Goal: Task Accomplishment & Management: Complete application form

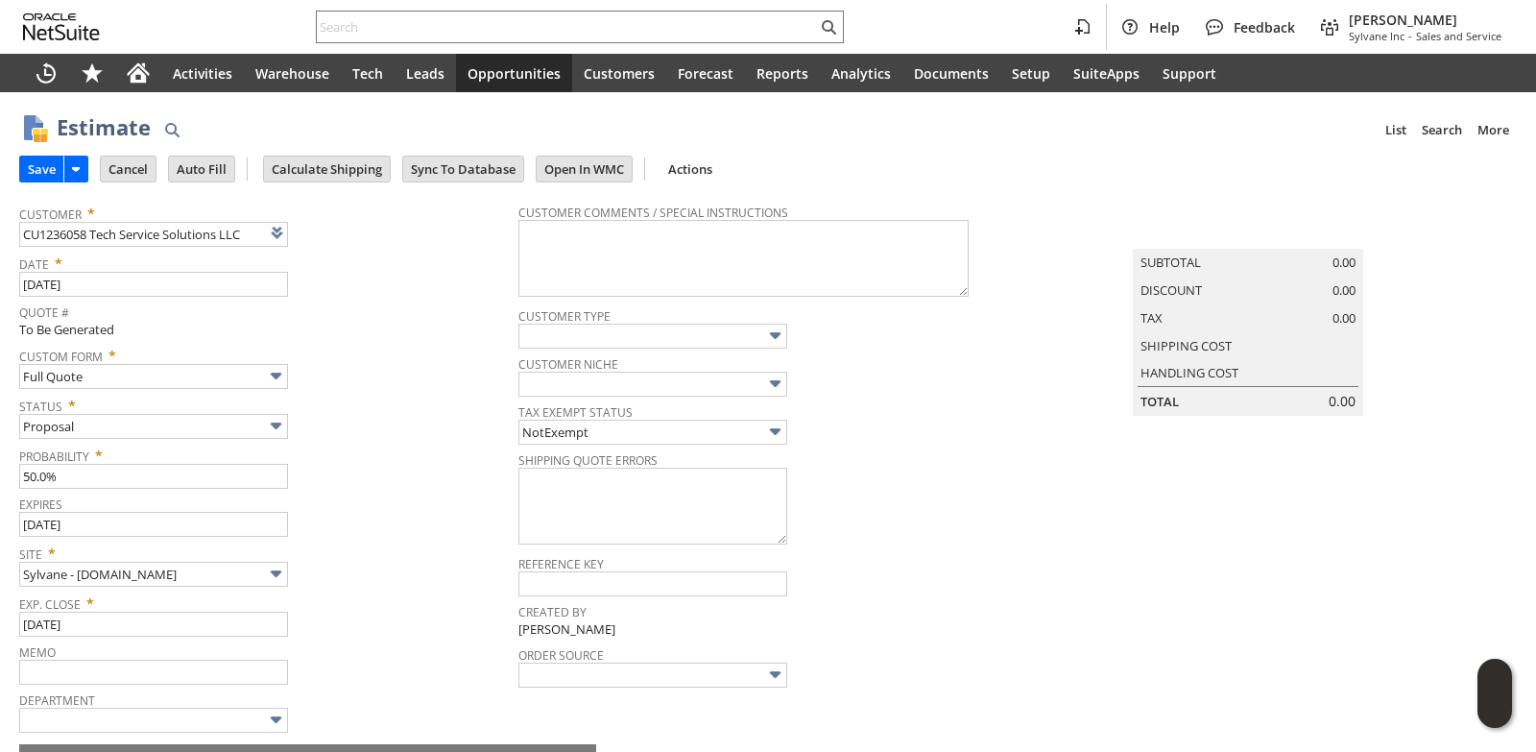
click at [379, 396] on span "Status *" at bounding box center [264, 402] width 490 height 23
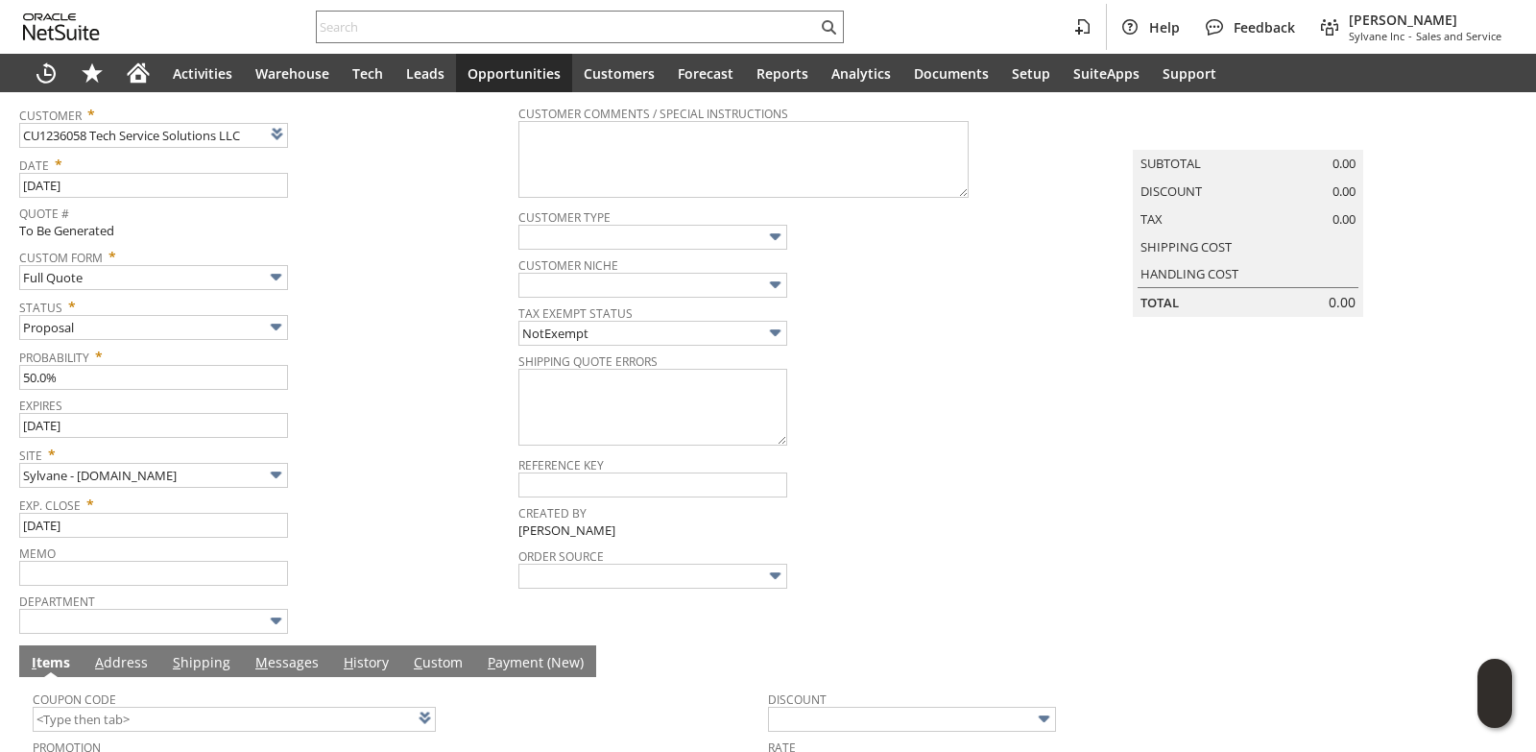
scroll to position [415, 0]
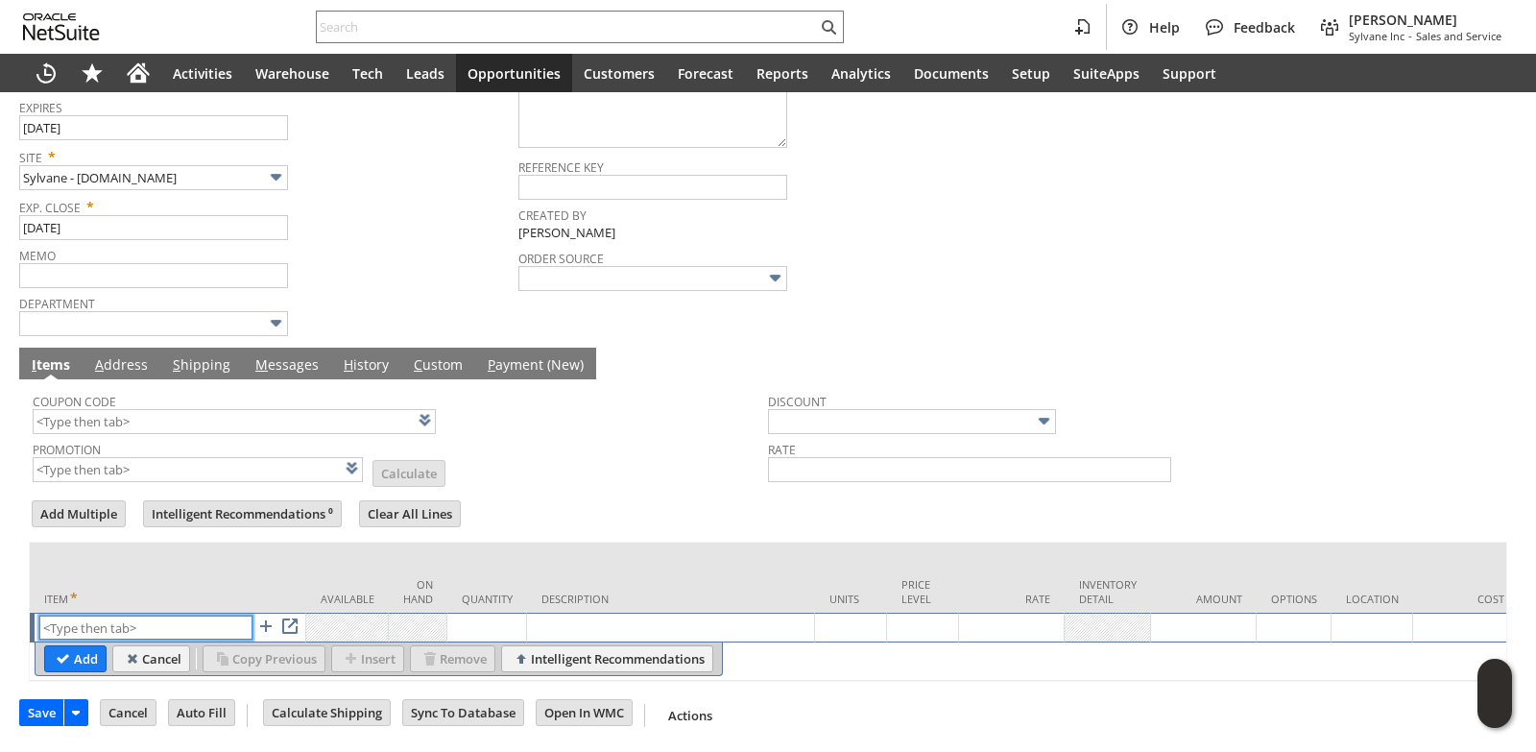
click at [85, 615] on input "text" at bounding box center [145, 627] width 213 height 24
paste input "dr2413"
type input "dr2413"
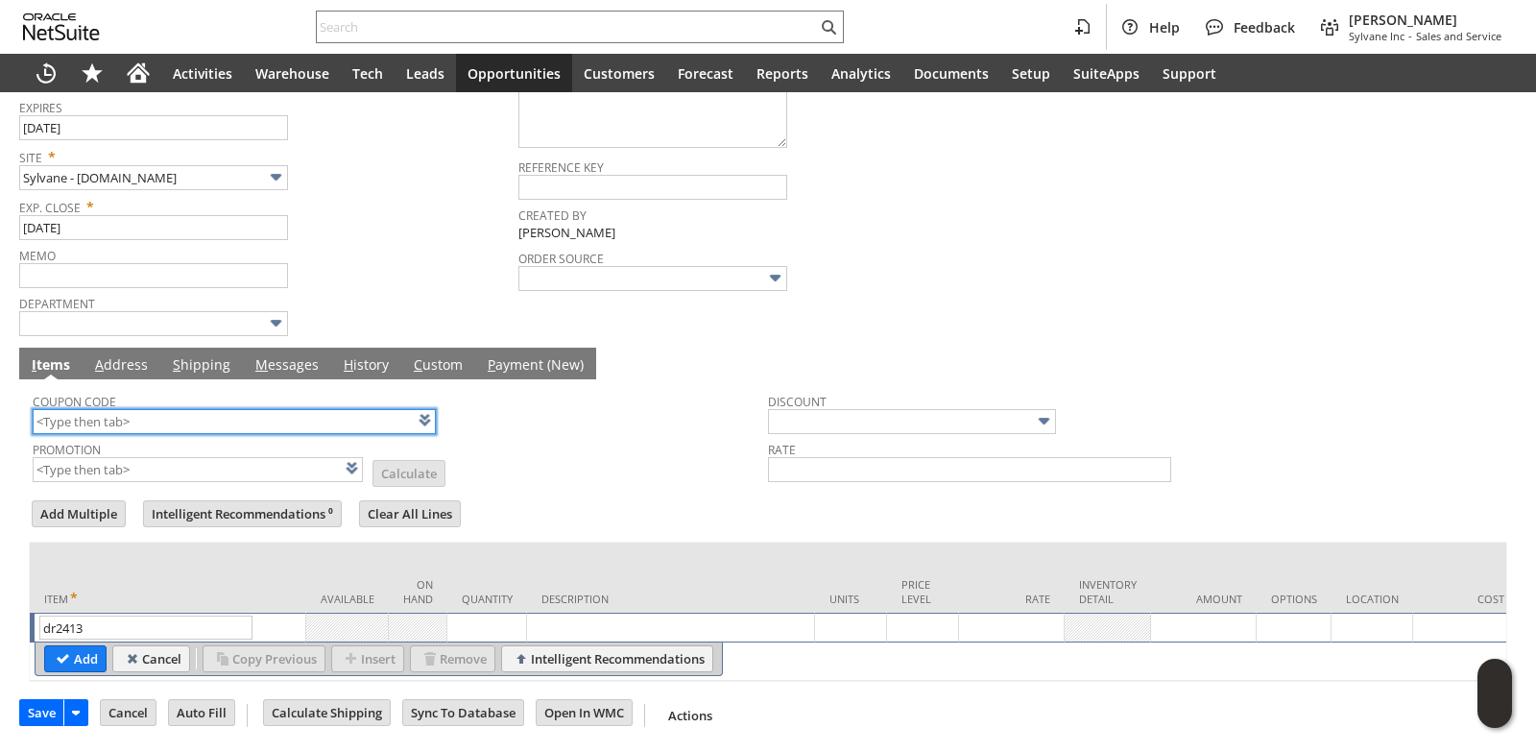
click at [179, 409] on input "text" at bounding box center [234, 421] width 403 height 25
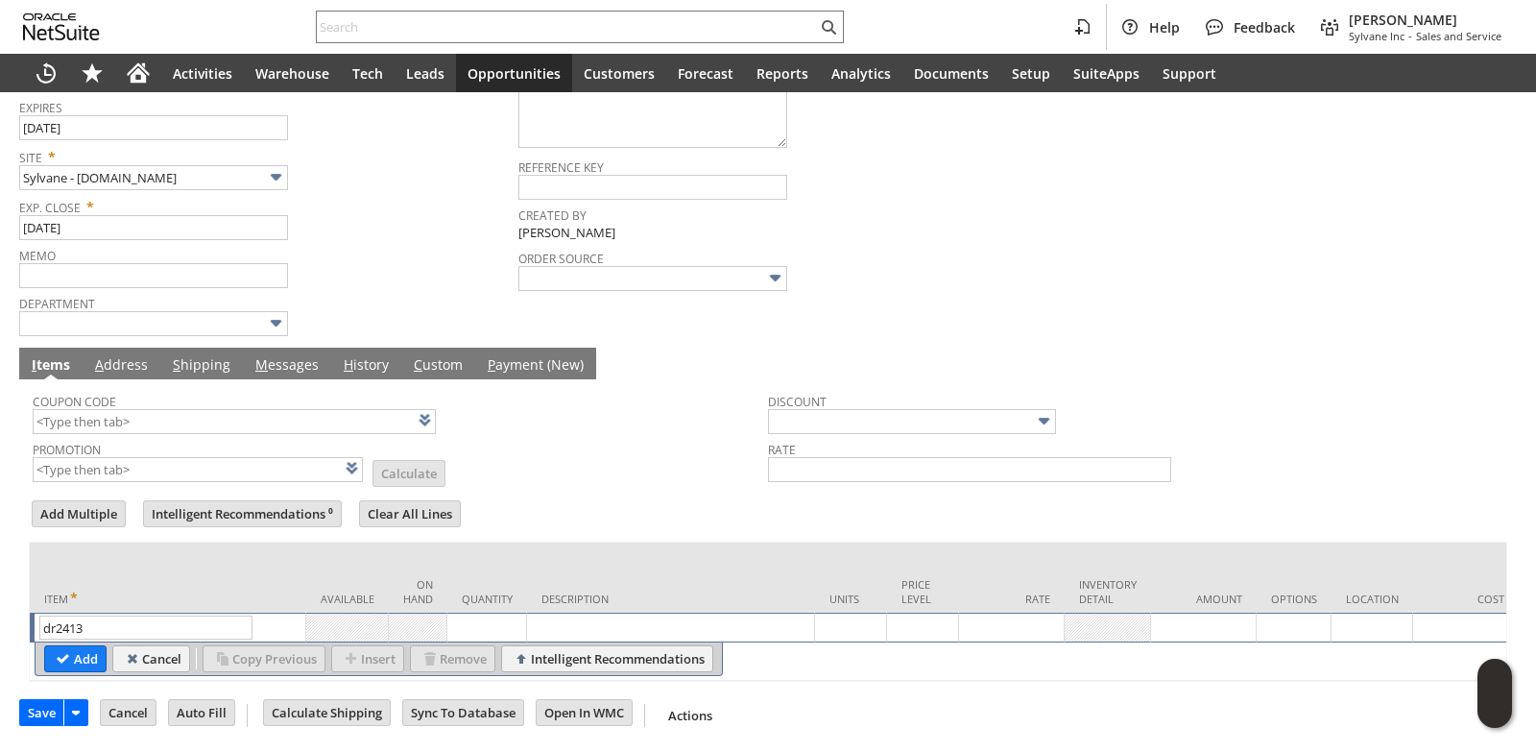
click at [169, 562] on td "Item" at bounding box center [168, 577] width 276 height 70
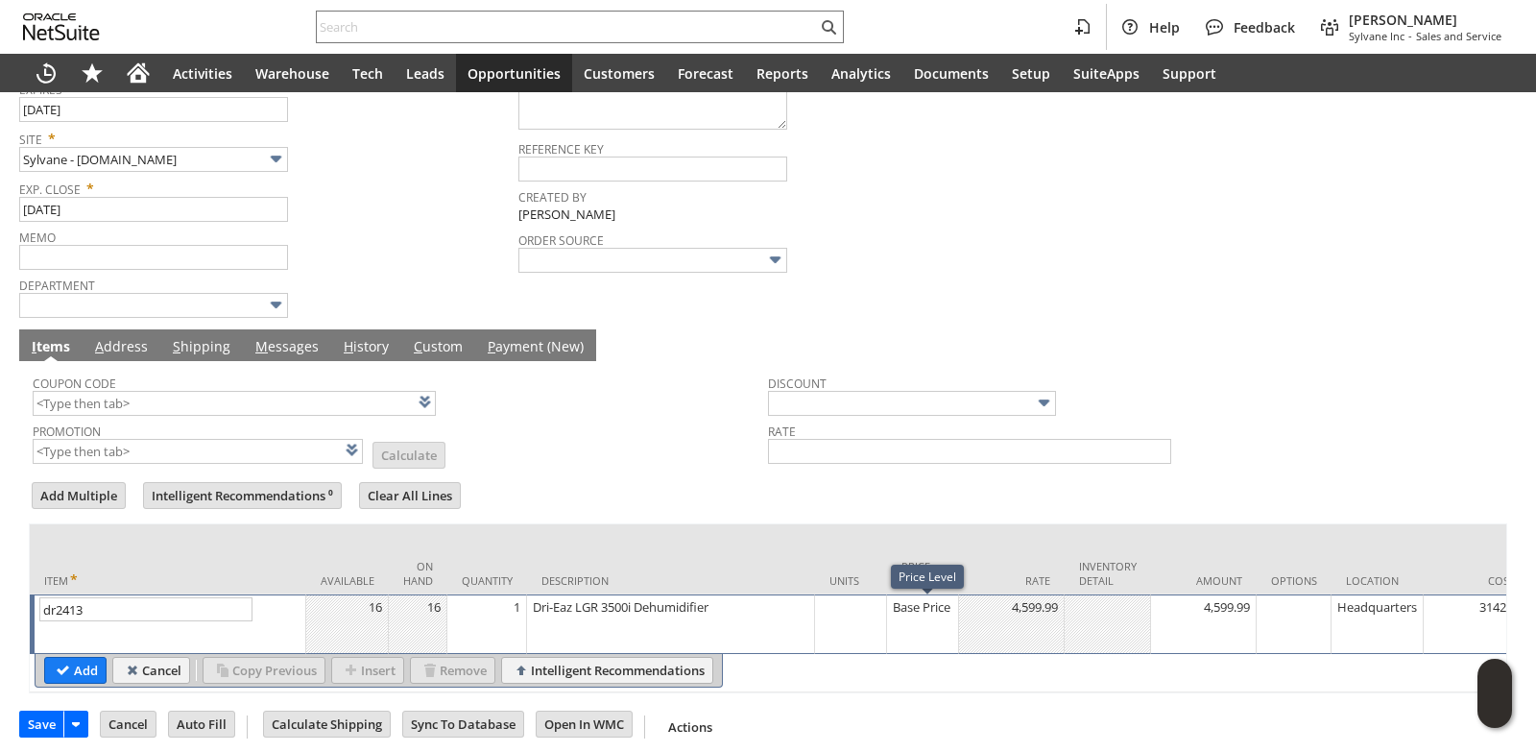
click at [918, 611] on div "Base Price" at bounding box center [922, 606] width 61 height 19
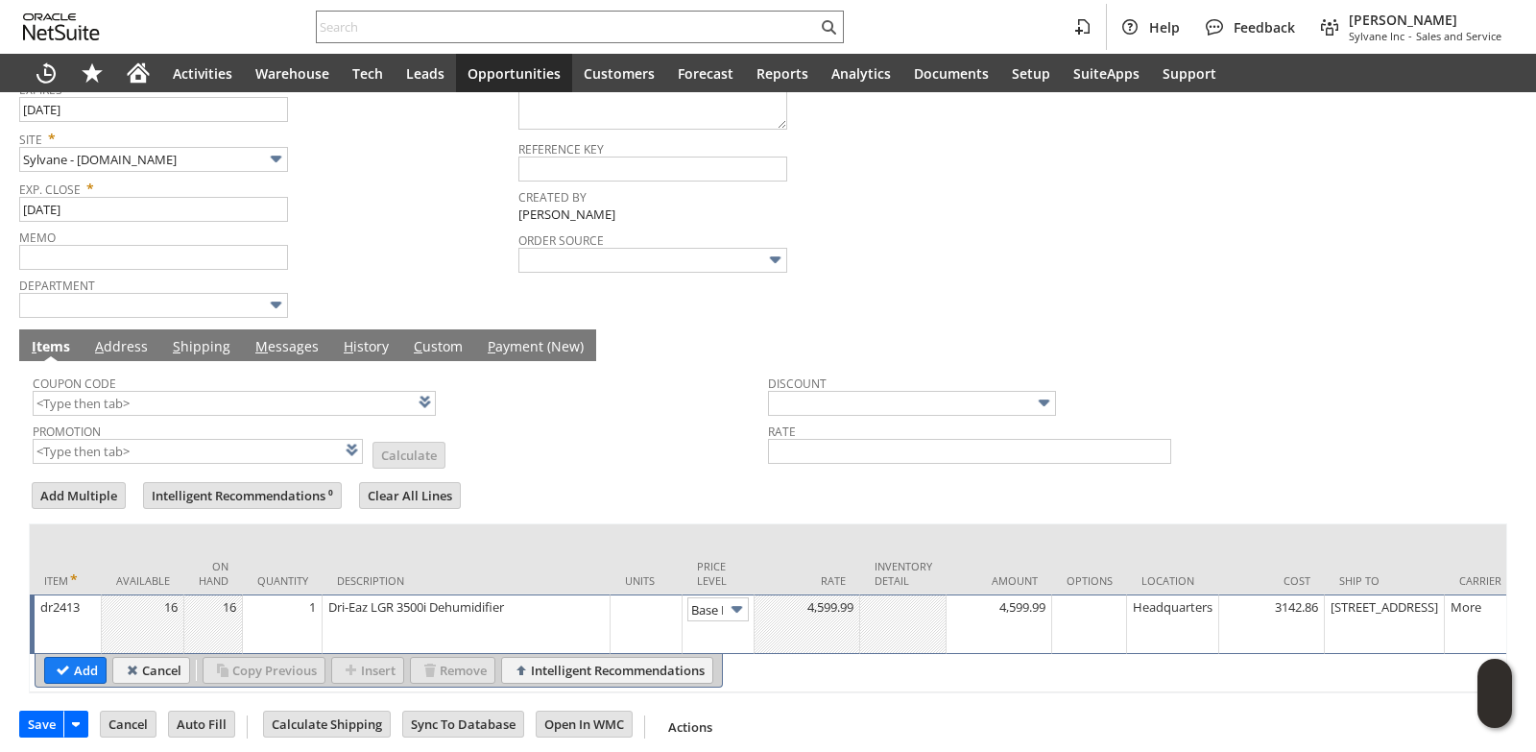
scroll to position [0, 28]
click at [715, 608] on input "Base Price" at bounding box center [717, 609] width 61 height 24
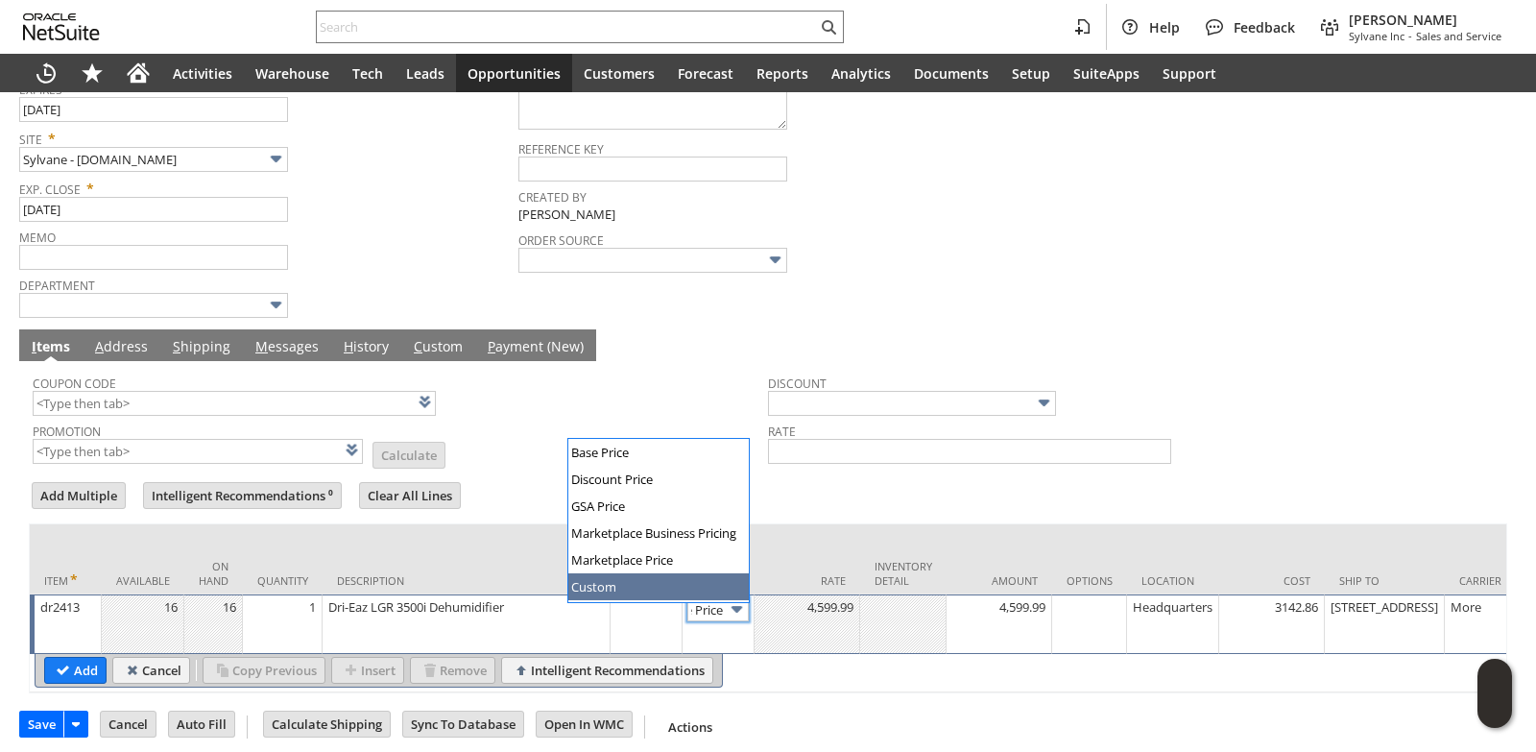
type input "Custom"
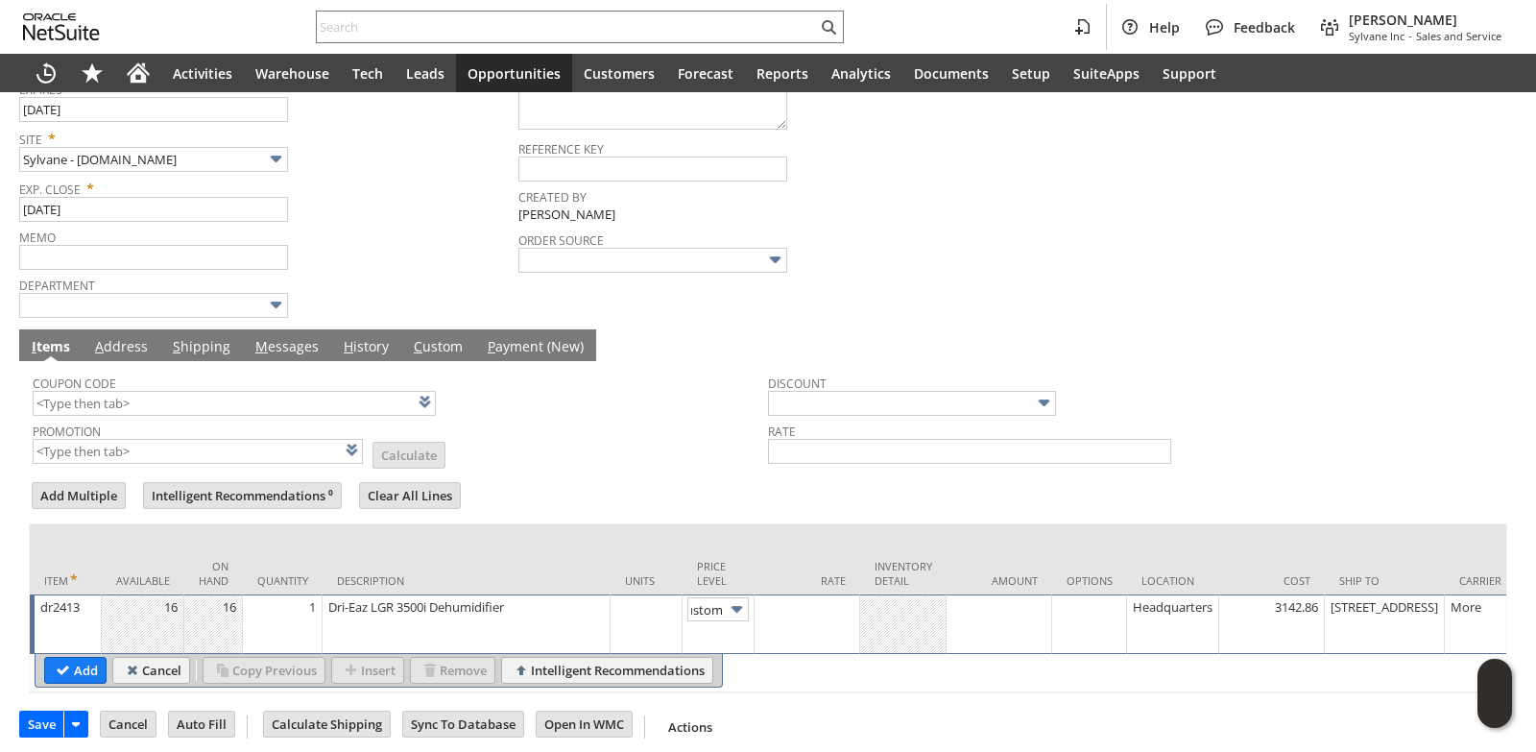
scroll to position [0, 0]
click at [816, 616] on div at bounding box center [806, 606] width 95 height 19
type input "3,879.00"
click at [808, 538] on td "Rate" at bounding box center [807, 559] width 106 height 70
click at [60, 674] on input "Add" at bounding box center [75, 670] width 60 height 25
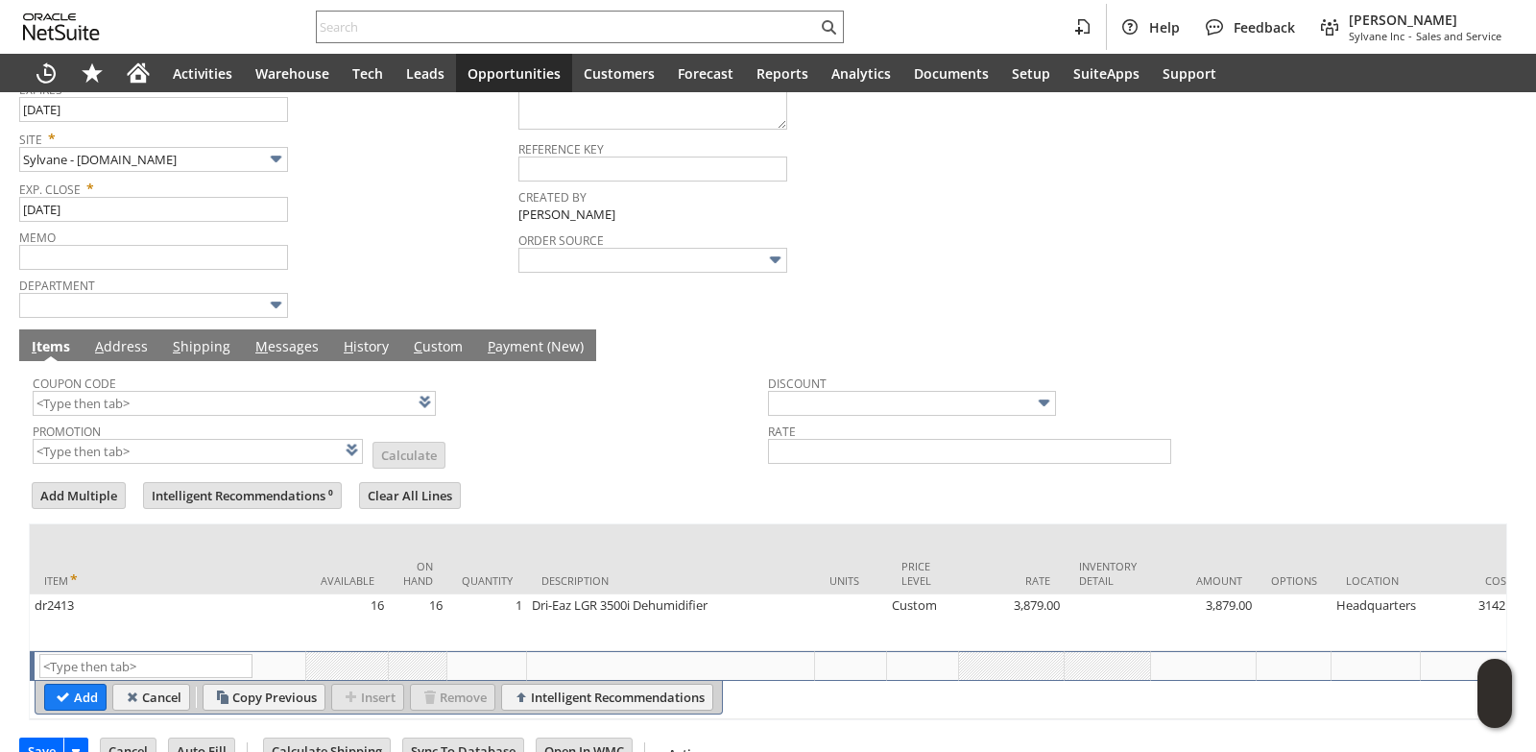
scroll to position [118, 0]
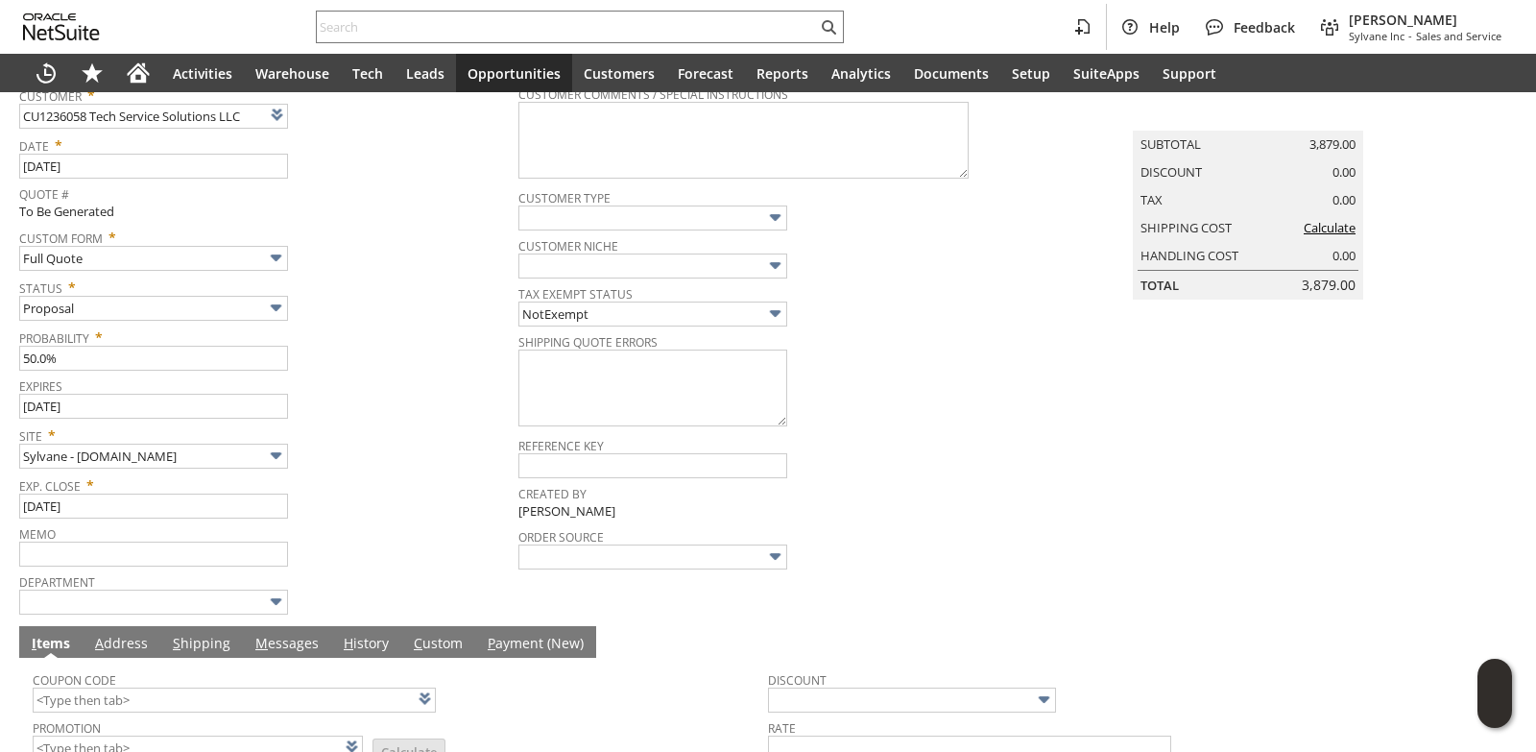
type input "Intelligent Recommendations¹⁰"
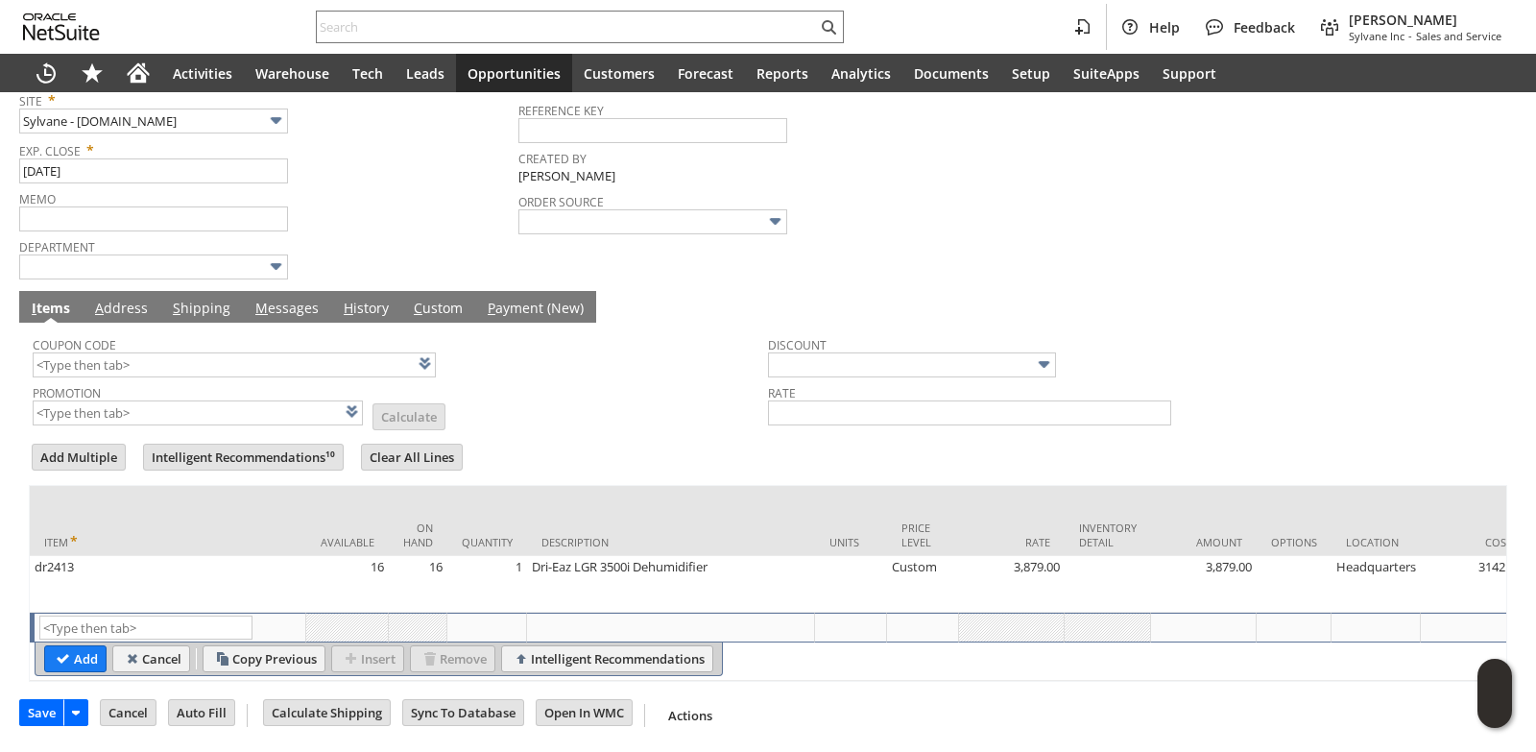
click at [287, 299] on link "M essages" at bounding box center [287, 309] width 73 height 21
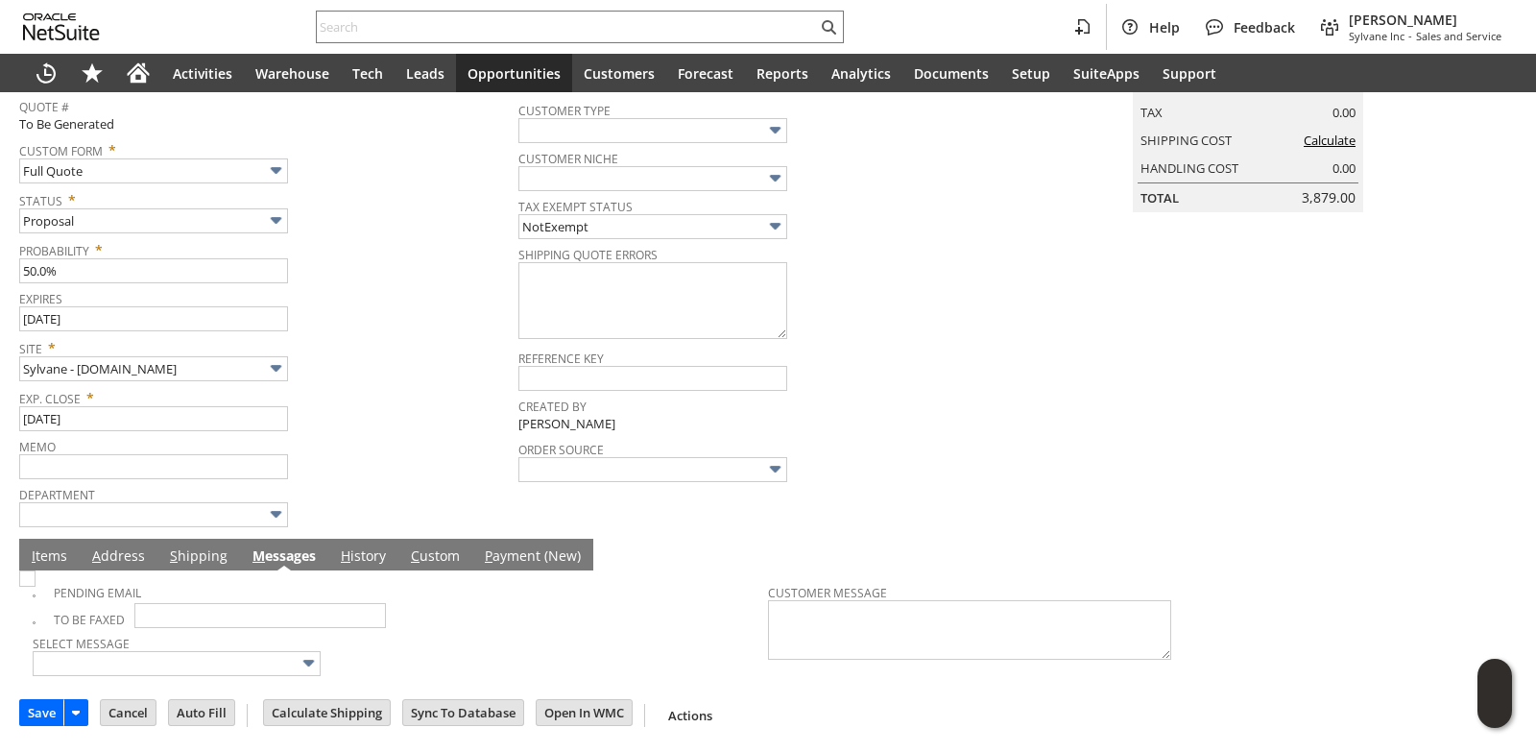
click at [49, 594] on span at bounding box center [43, 592] width 21 height 17
click at [36, 586] on img at bounding box center [27, 578] width 16 height 16
checkbox input "true"
click at [373, 409] on div "Exp. Close * [DATE]" at bounding box center [264, 407] width 490 height 48
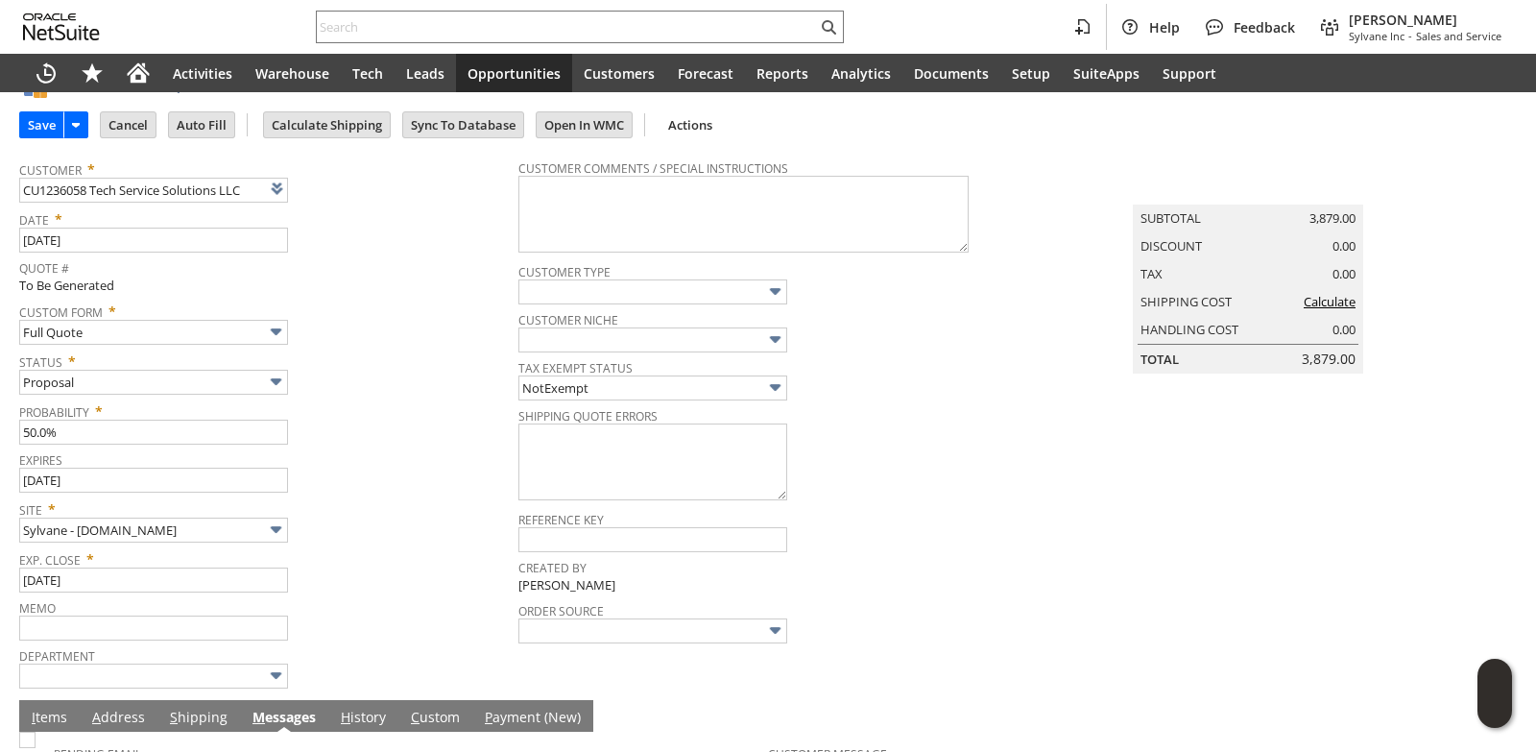
scroll to position [0, 0]
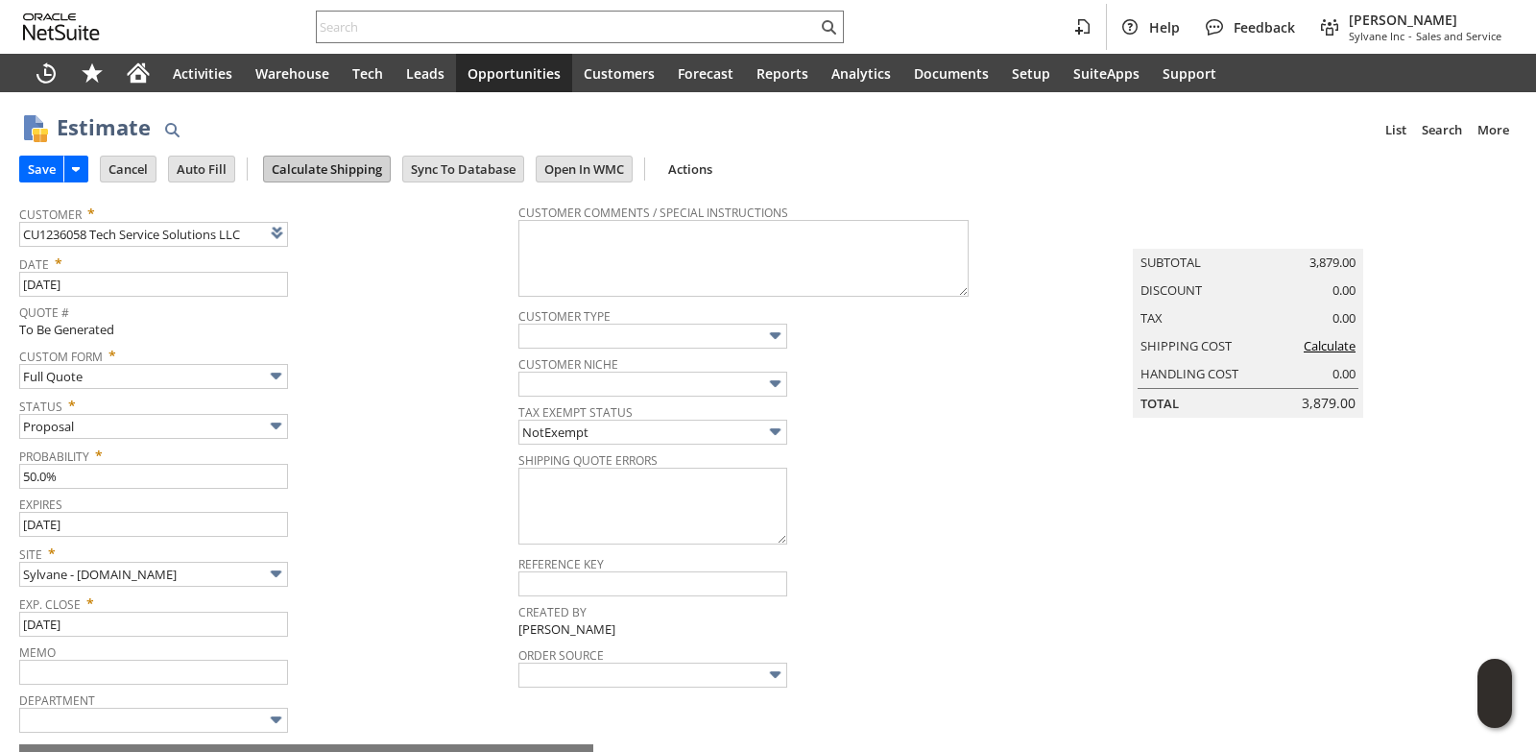
click at [314, 171] on input "Calculate Shipping" at bounding box center [327, 168] width 126 height 25
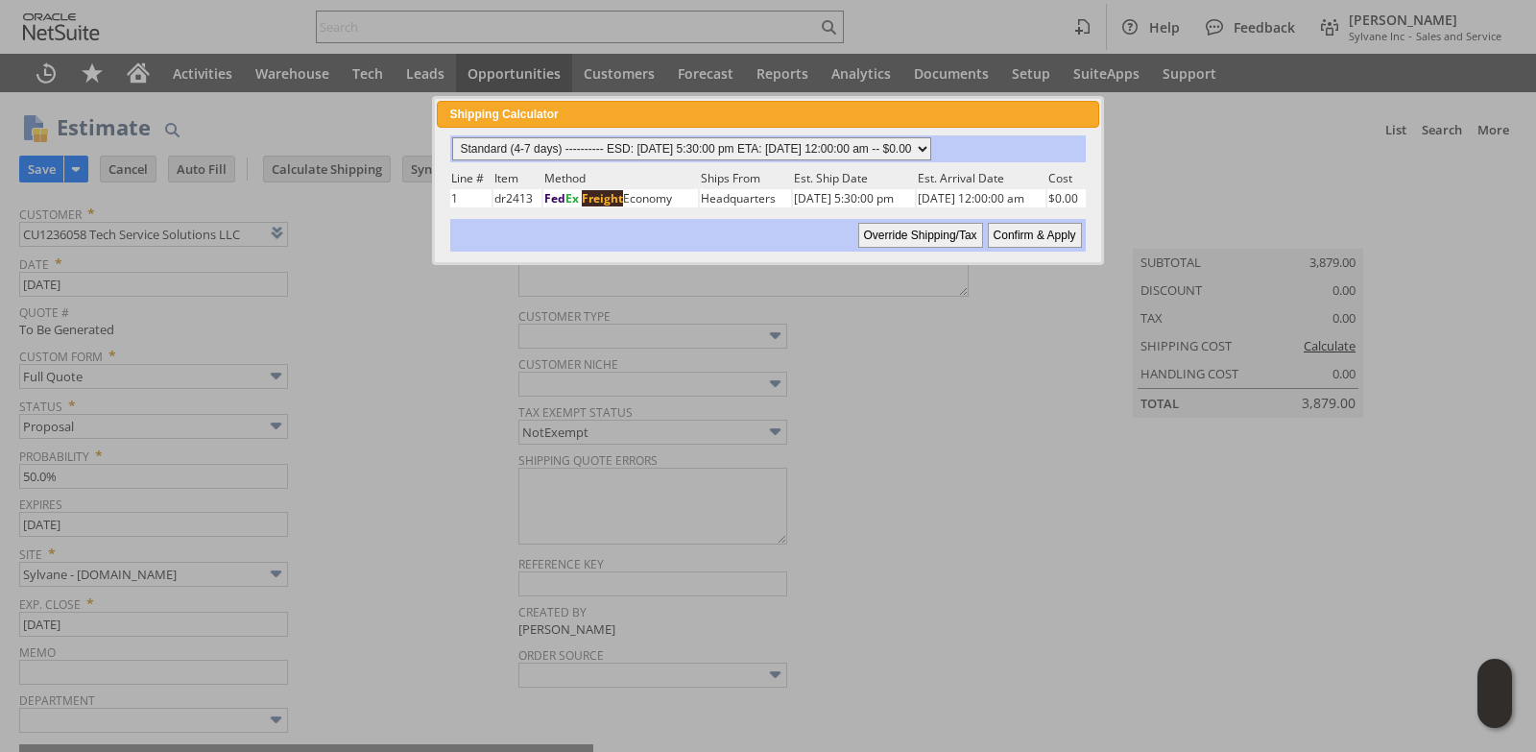
click at [931, 141] on select "Standard (4-7 days) ---------- ESD: [DATE] 5:30:00 pm ETA: [DATE] 12:00:00 am -…" at bounding box center [691, 148] width 479 height 23
click at [1032, 235] on input "Confirm & Apply" at bounding box center [1035, 235] width 94 height 25
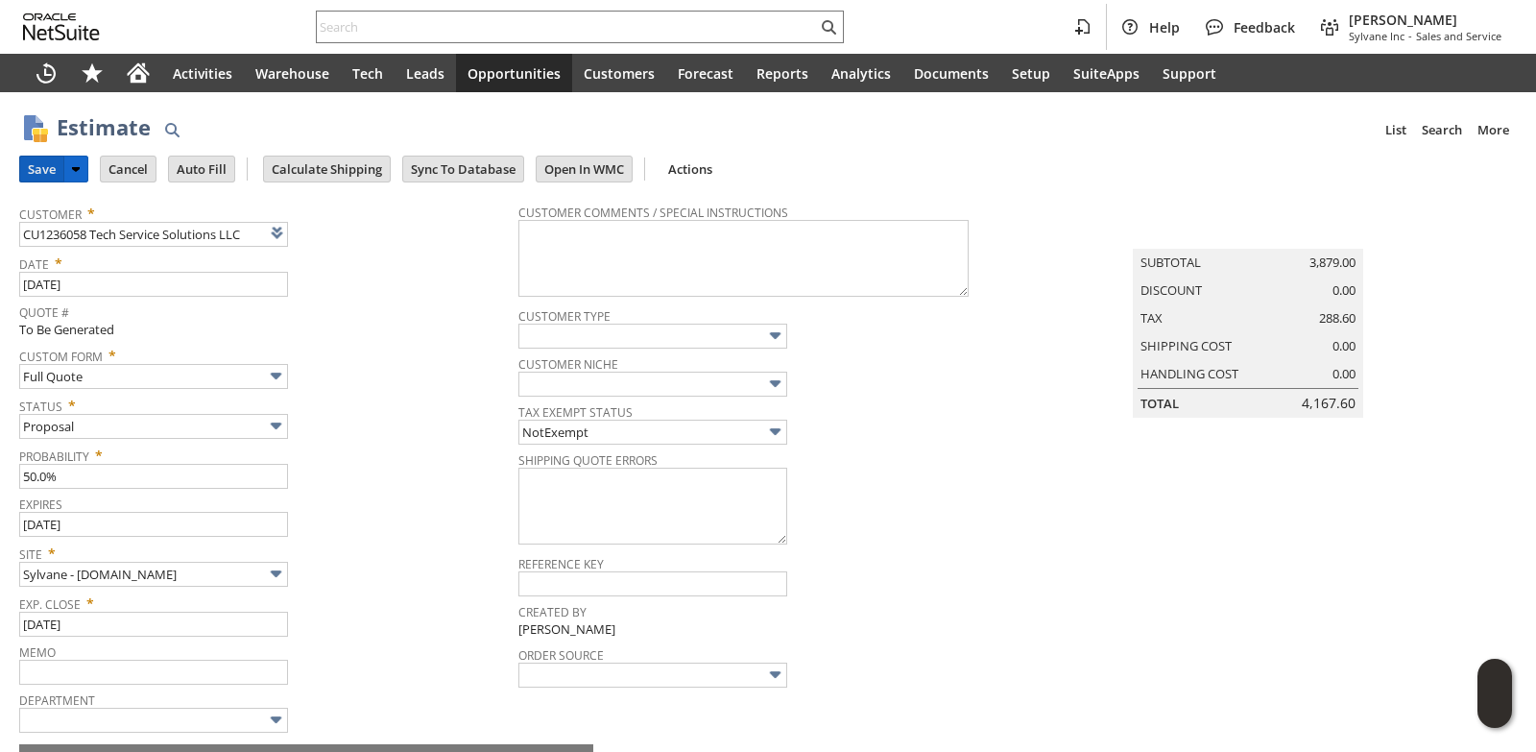
click at [21, 171] on input "Save" at bounding box center [41, 168] width 43 height 25
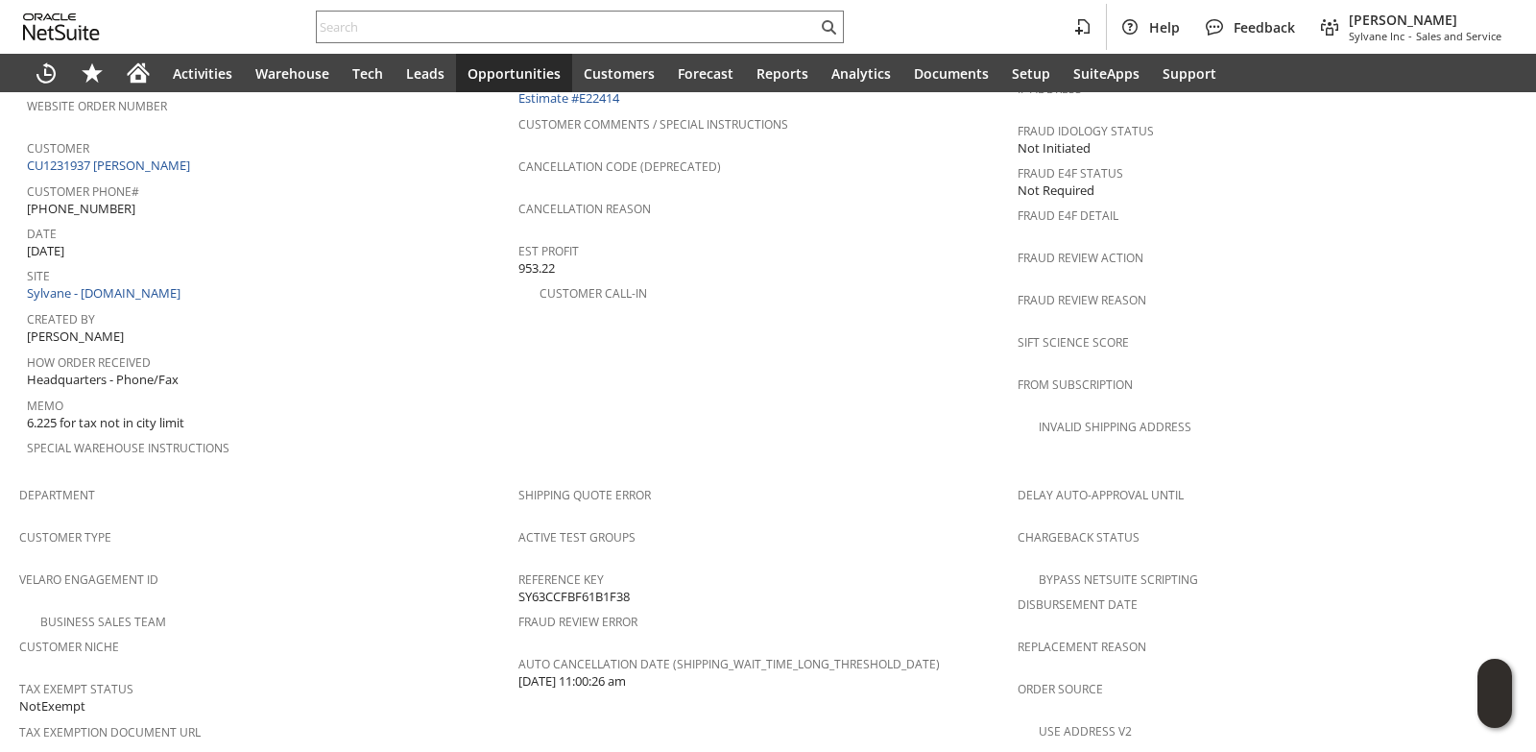
scroll to position [1152, 0]
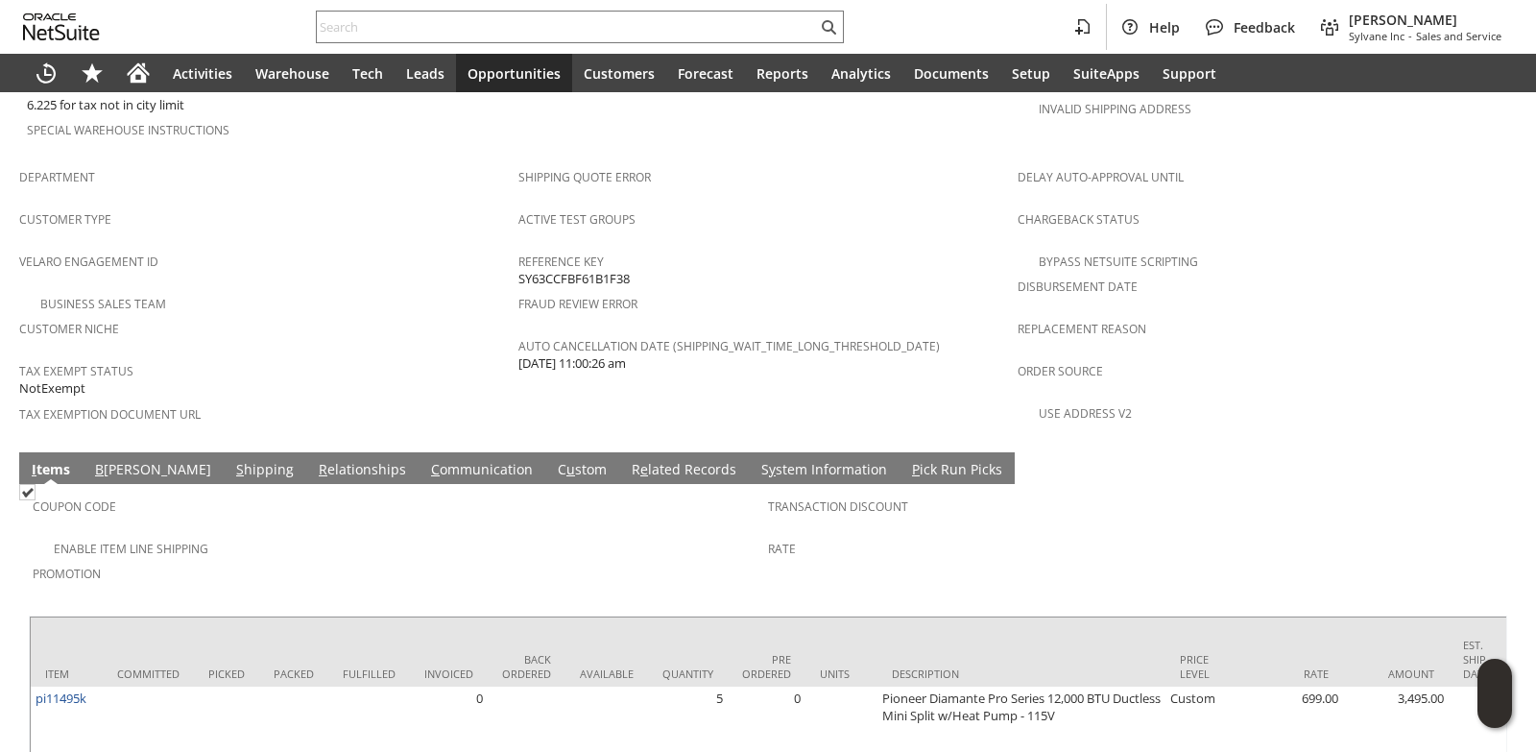
click at [756, 460] on link "S y stem Information" at bounding box center [823, 470] width 135 height 21
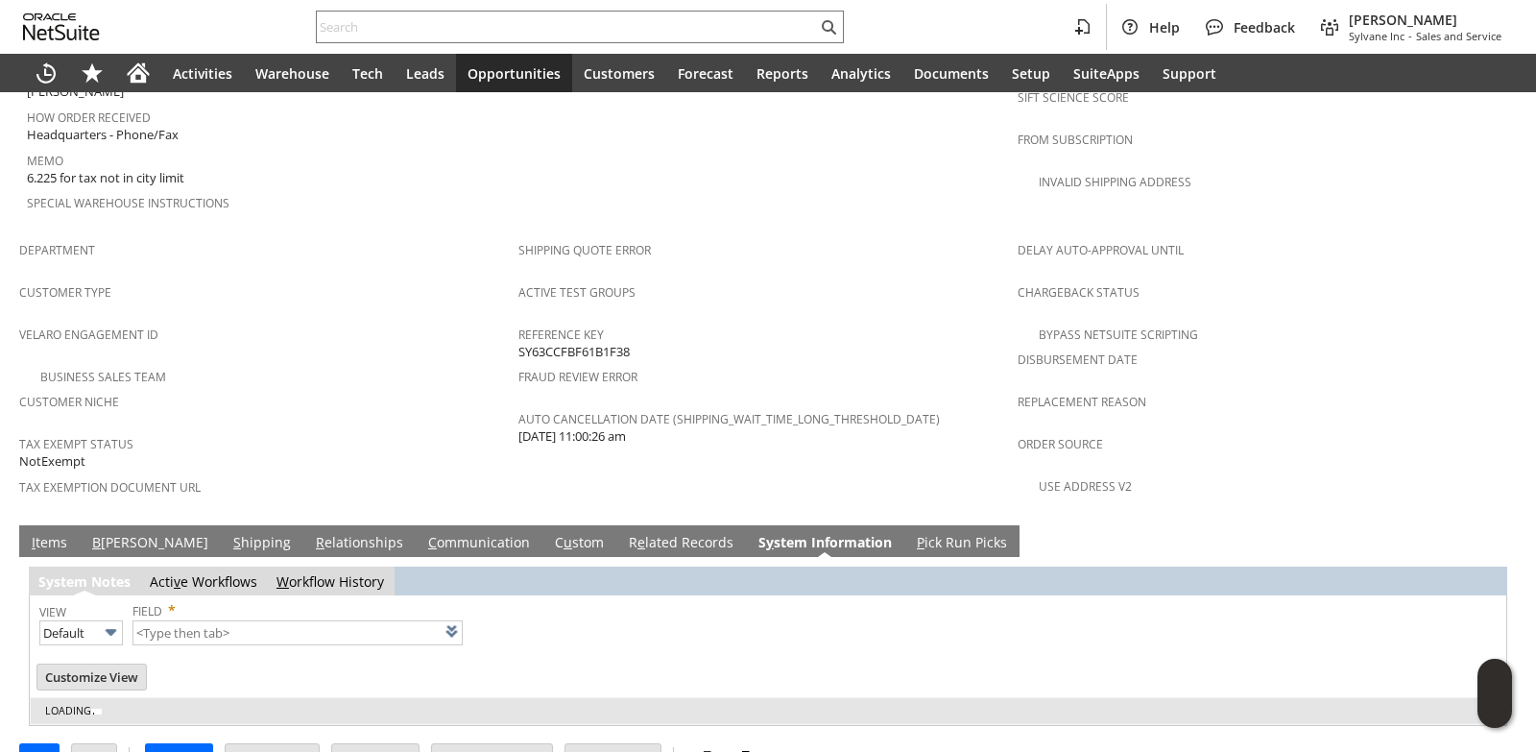
type input "1 to 25 of 90"
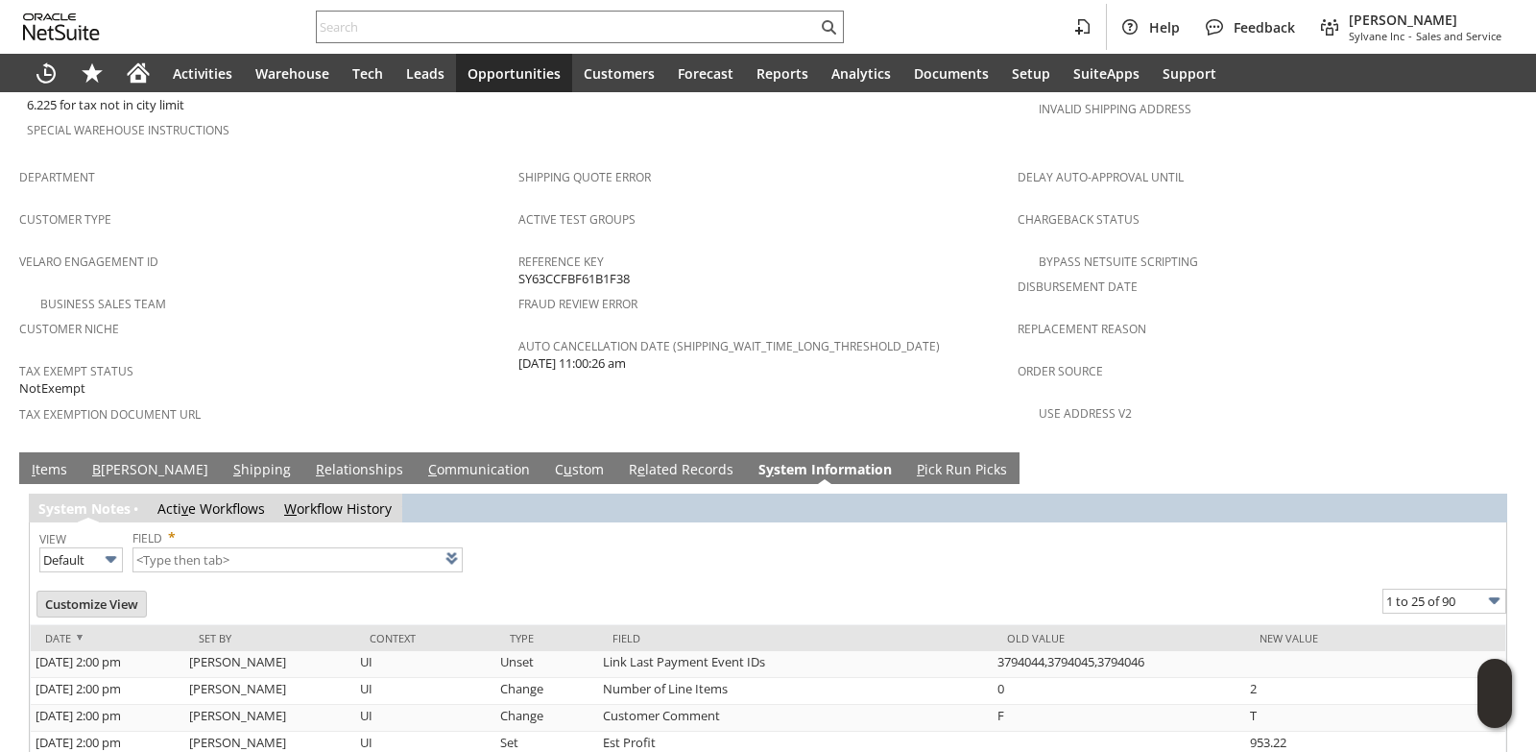
scroll to position [0, 0]
click at [36, 460] on link "I tems" at bounding box center [49, 470] width 45 height 21
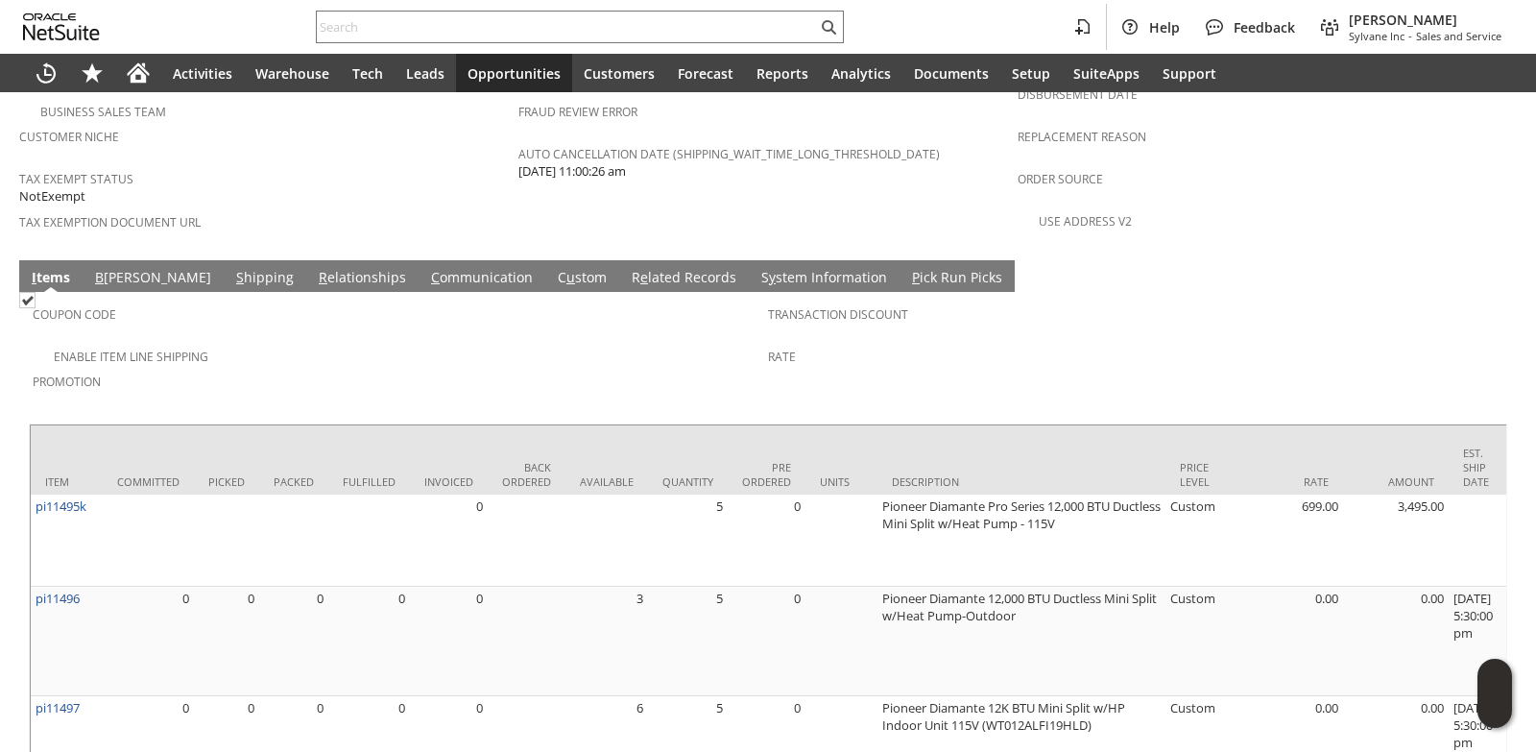
click at [231, 268] on link "S hipping" at bounding box center [264, 278] width 67 height 21
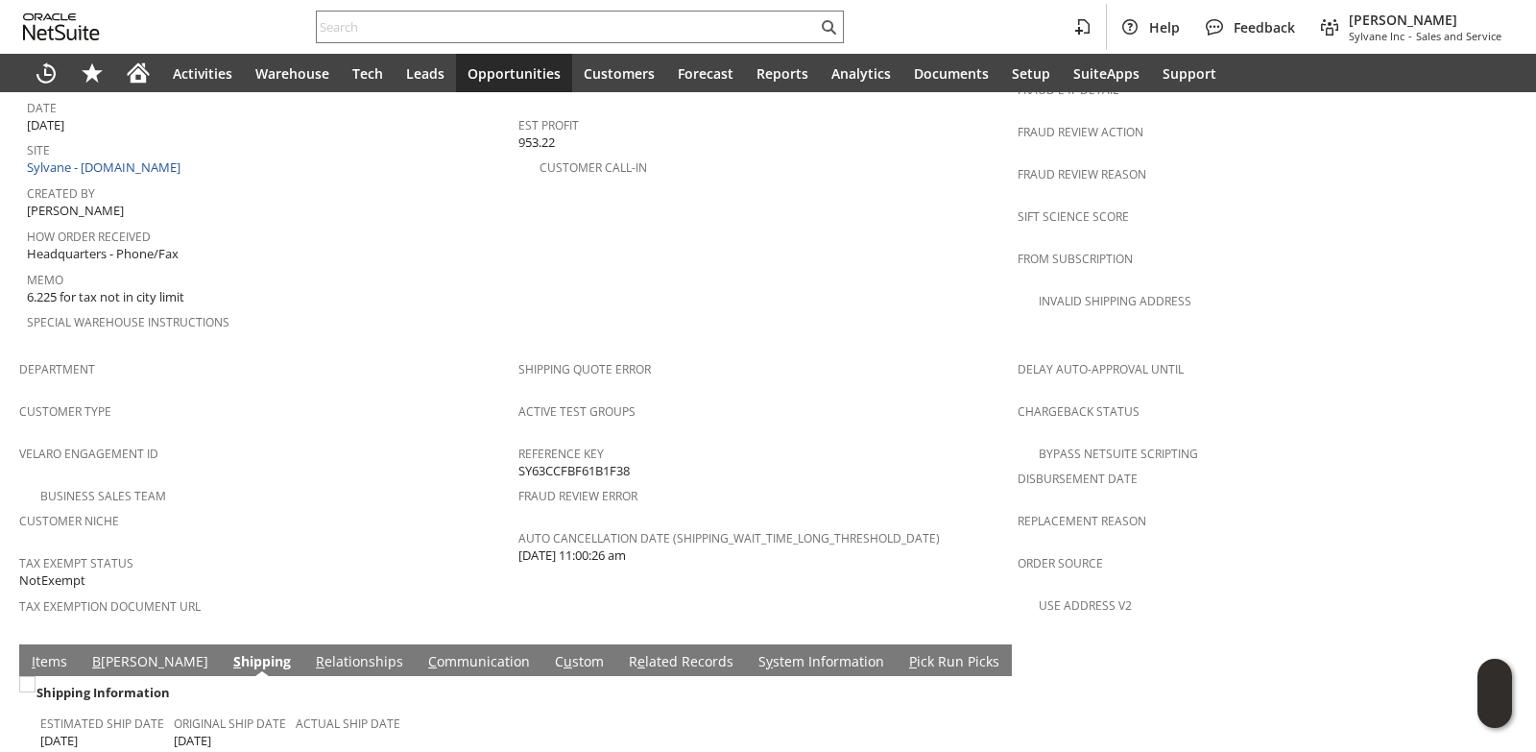
scroll to position [1235, 0]
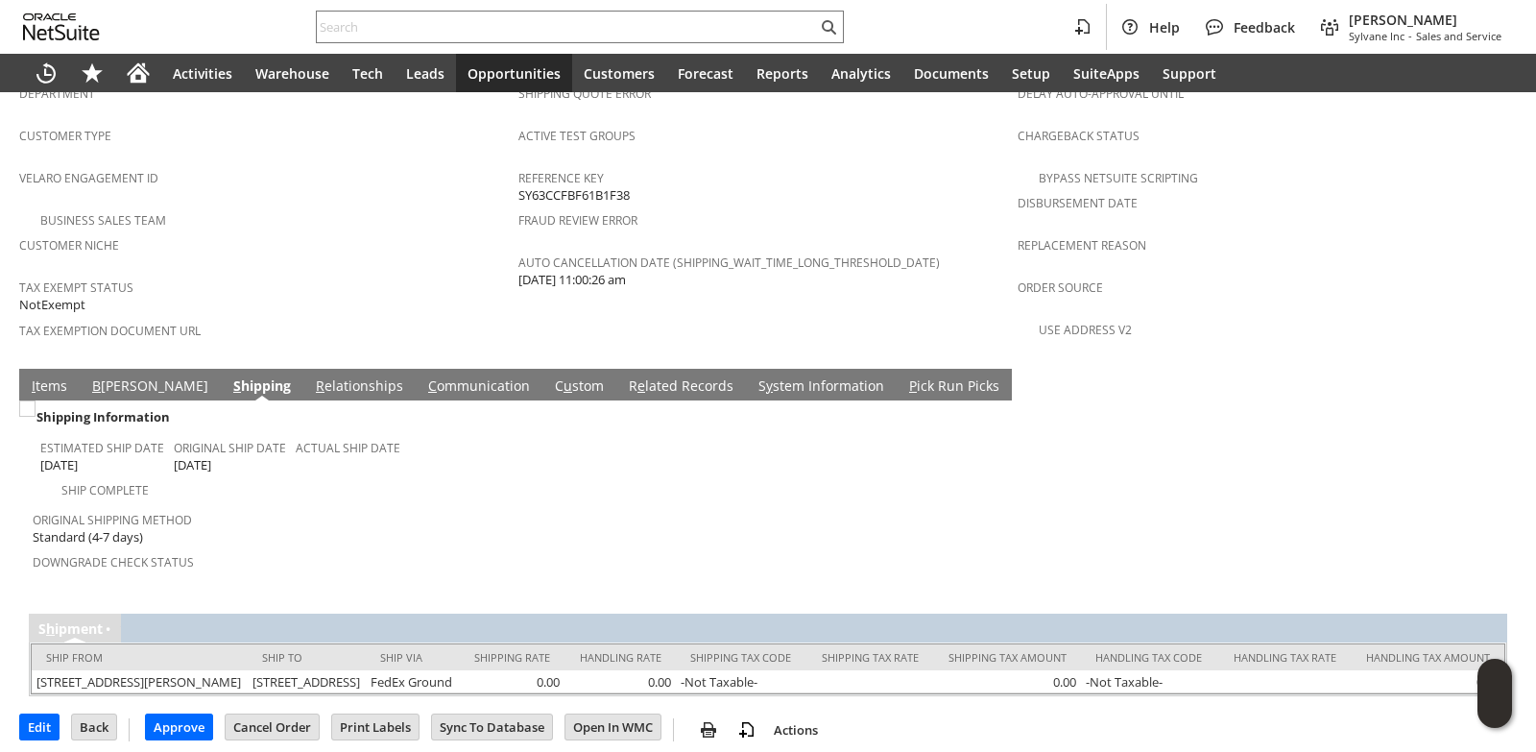
click at [37, 376] on link "I tems" at bounding box center [49, 386] width 45 height 21
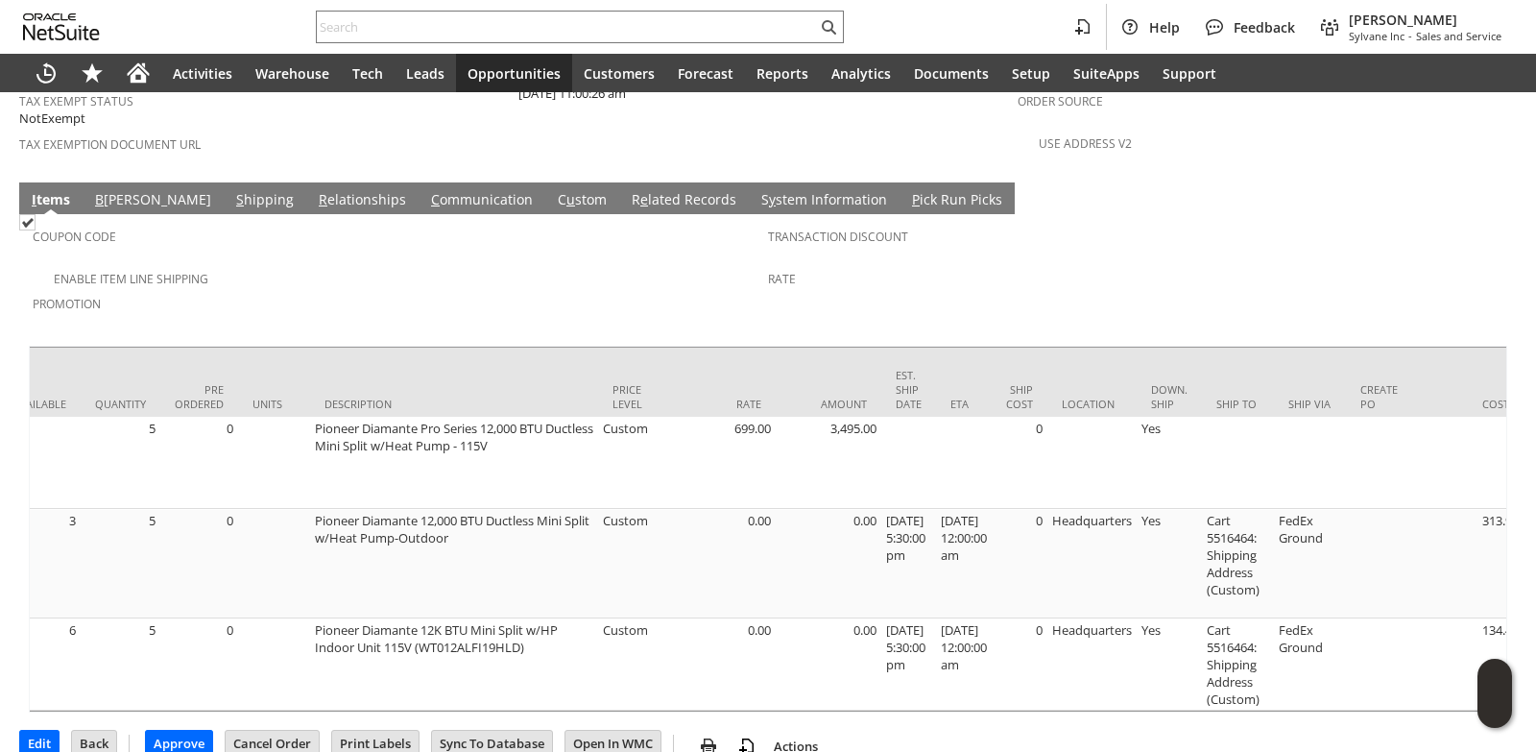
scroll to position [0, 708]
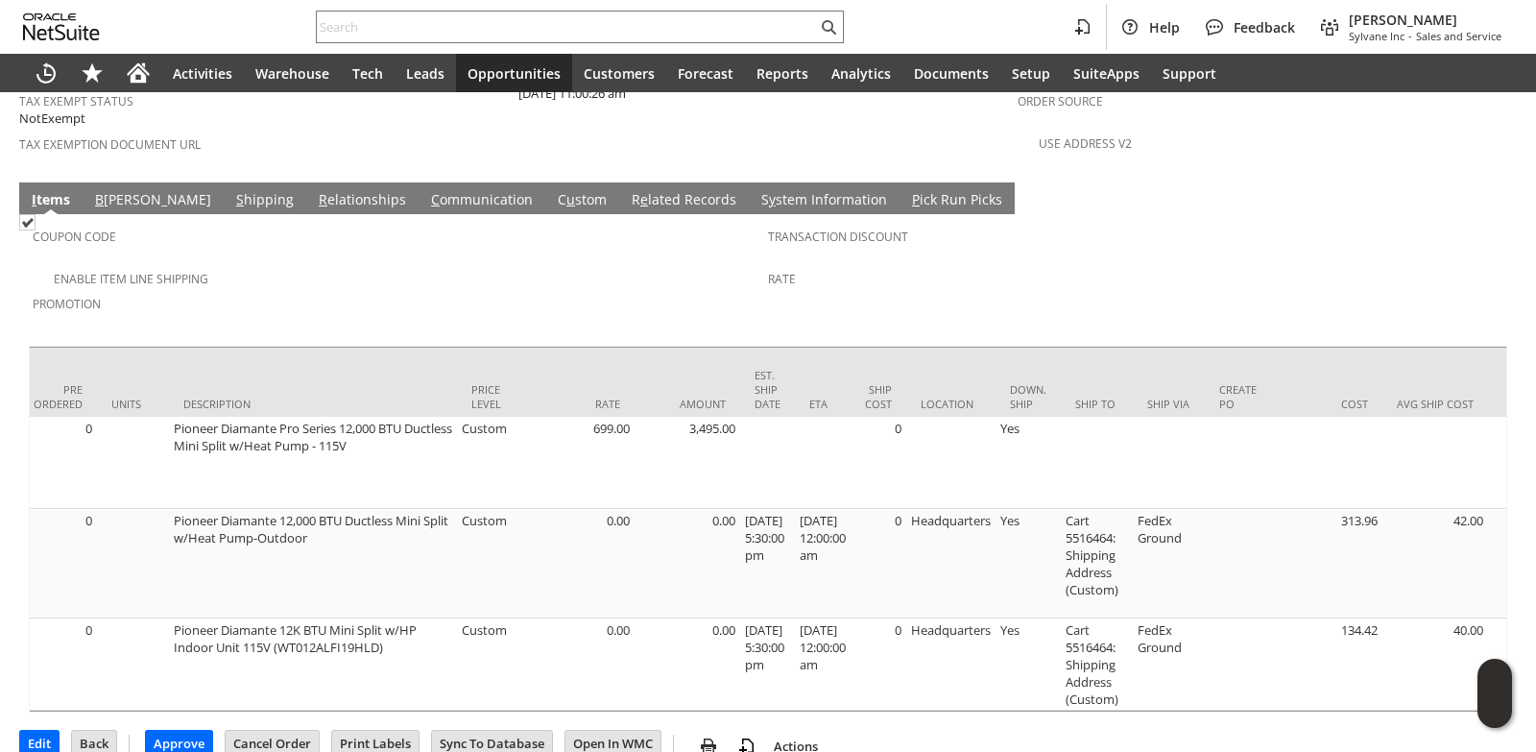
click at [116, 190] on link "B illing" at bounding box center [153, 200] width 126 height 21
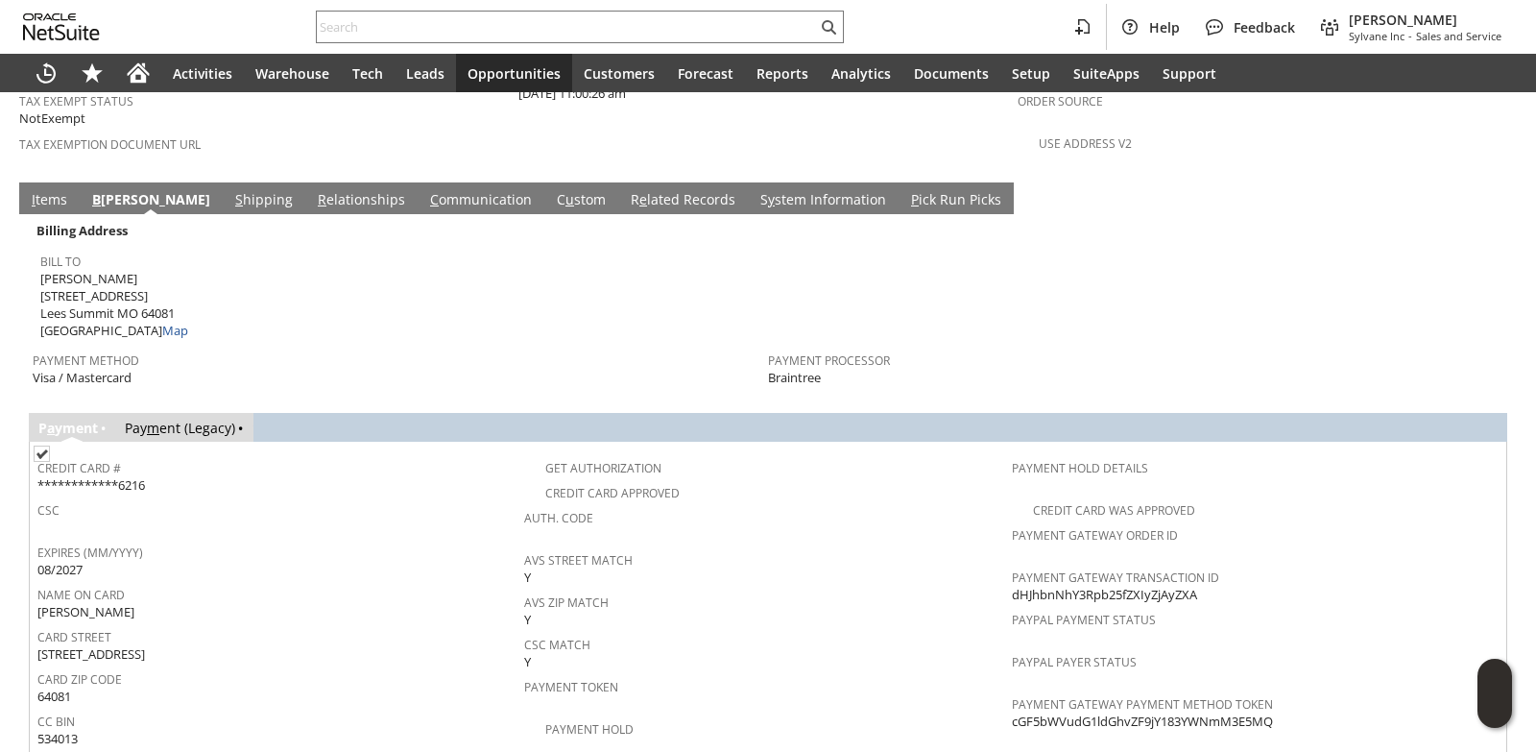
click at [230, 190] on link "S hipping" at bounding box center [263, 200] width 67 height 21
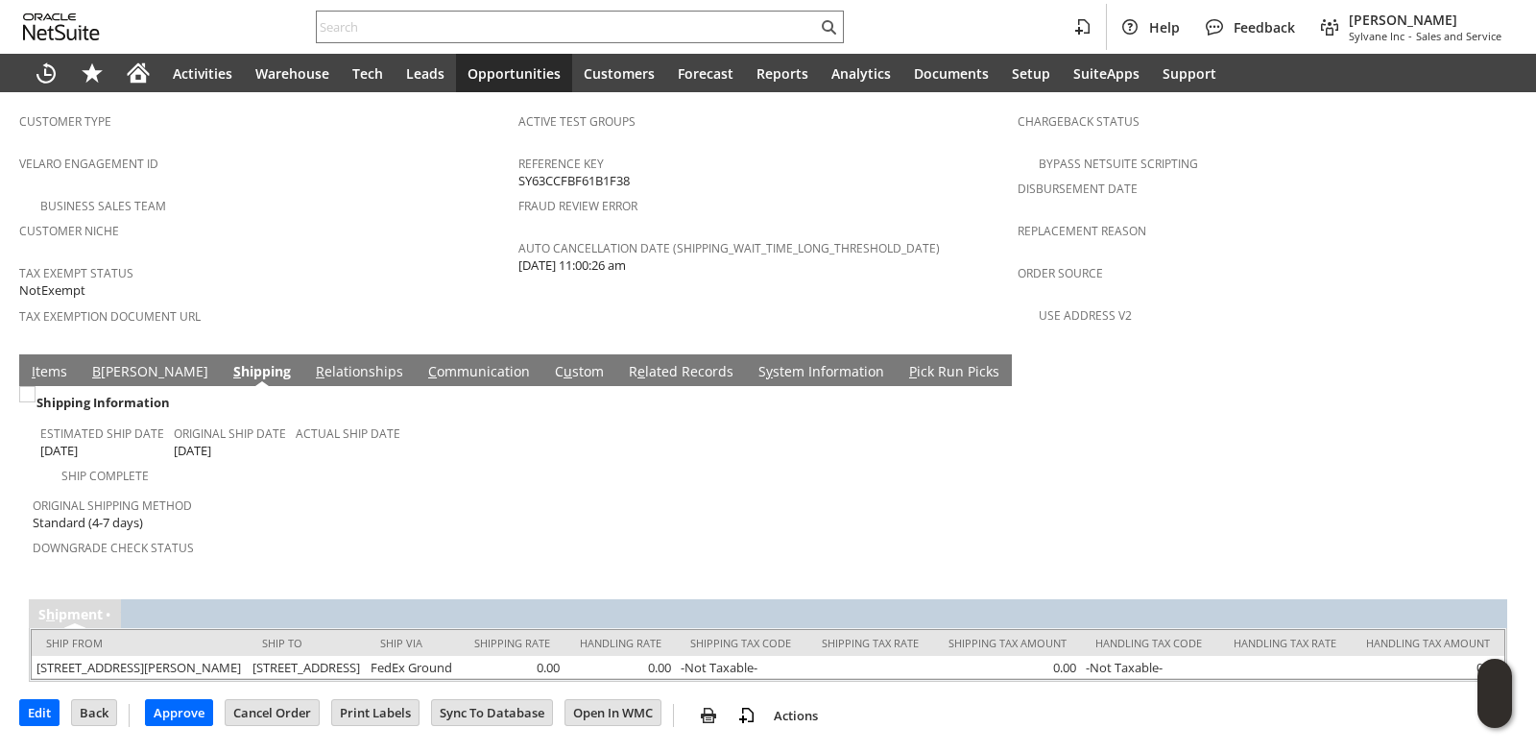
scroll to position [1235, 0]
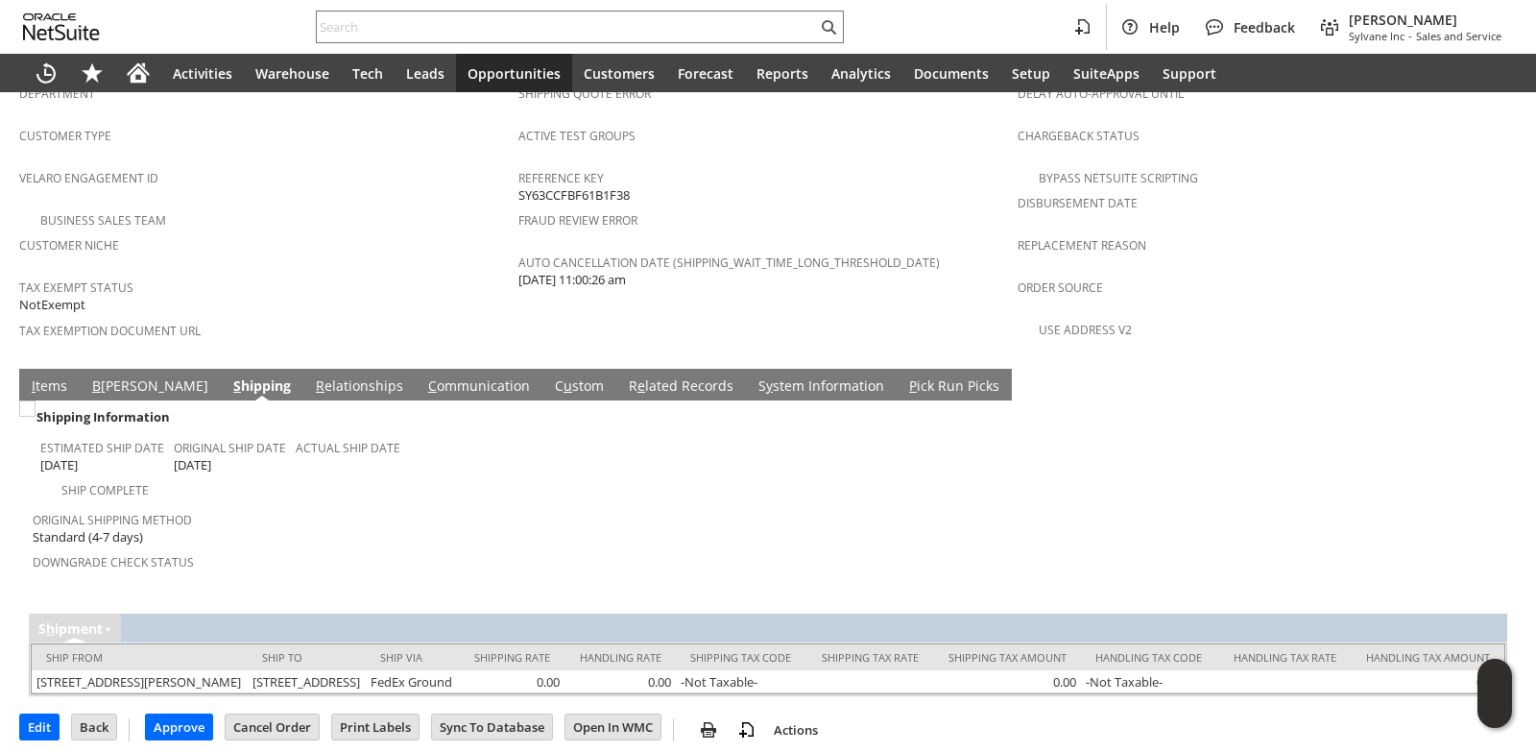
click at [40, 376] on link "I tems" at bounding box center [49, 386] width 45 height 21
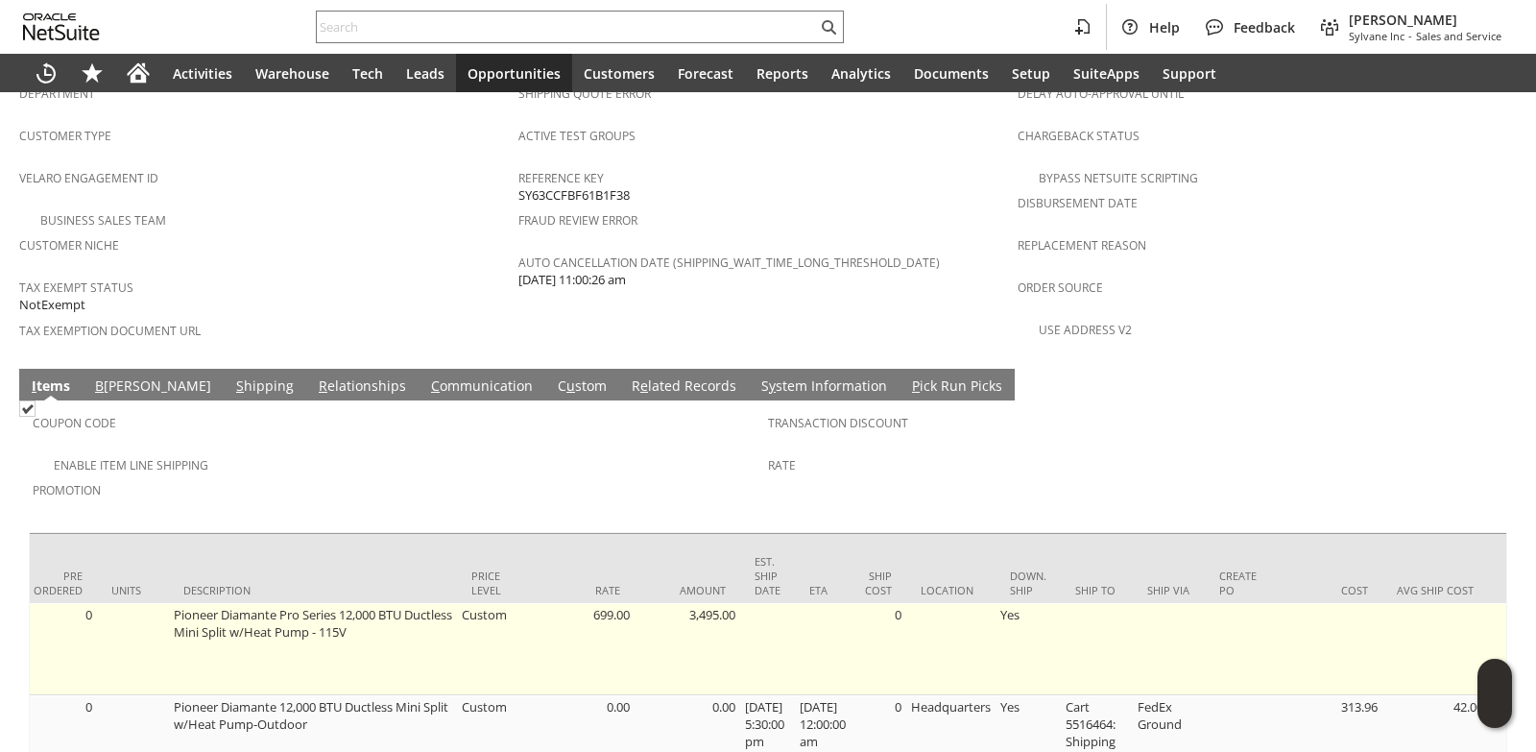
scroll to position [0, 708]
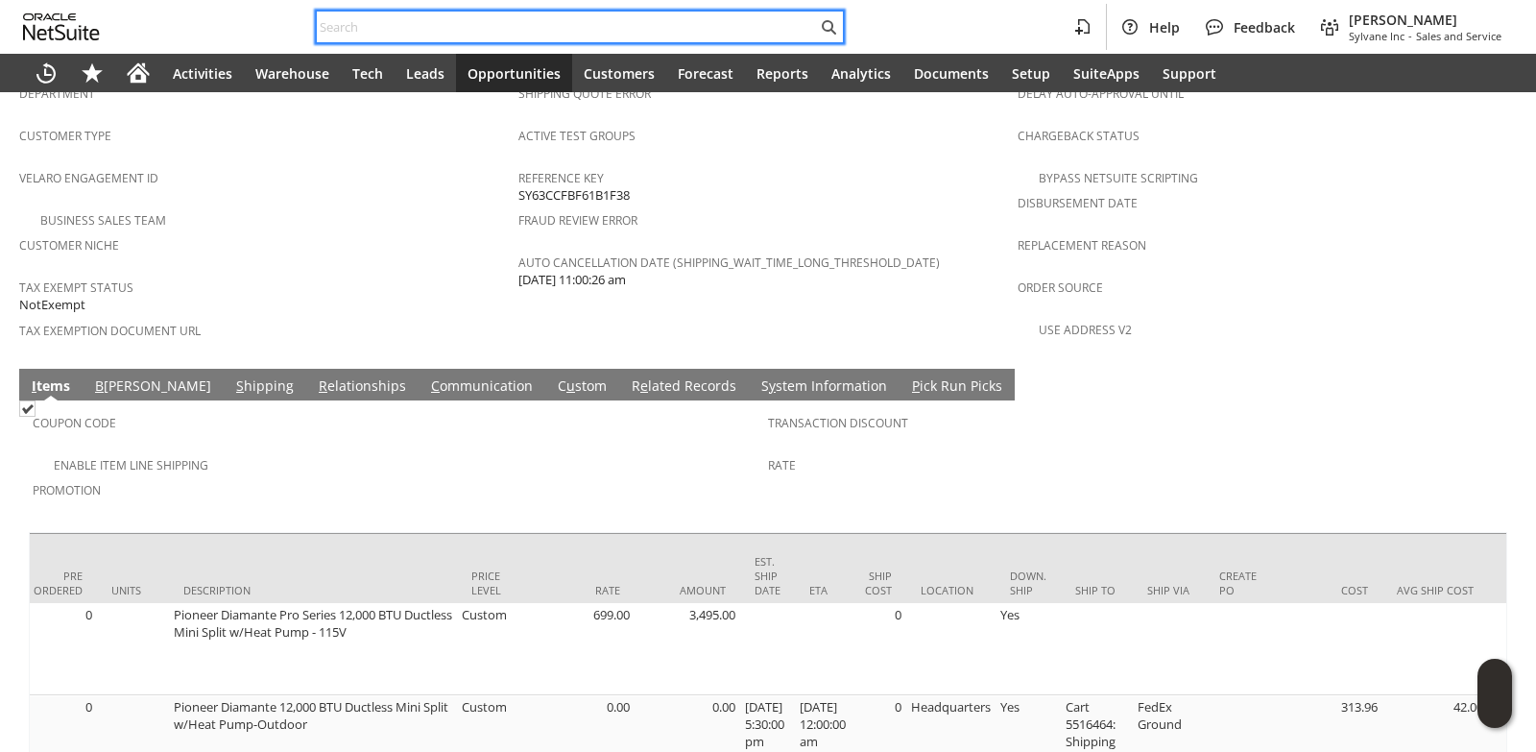
click at [422, 16] on input "text" at bounding box center [567, 26] width 500 height 23
paste input "P218469"
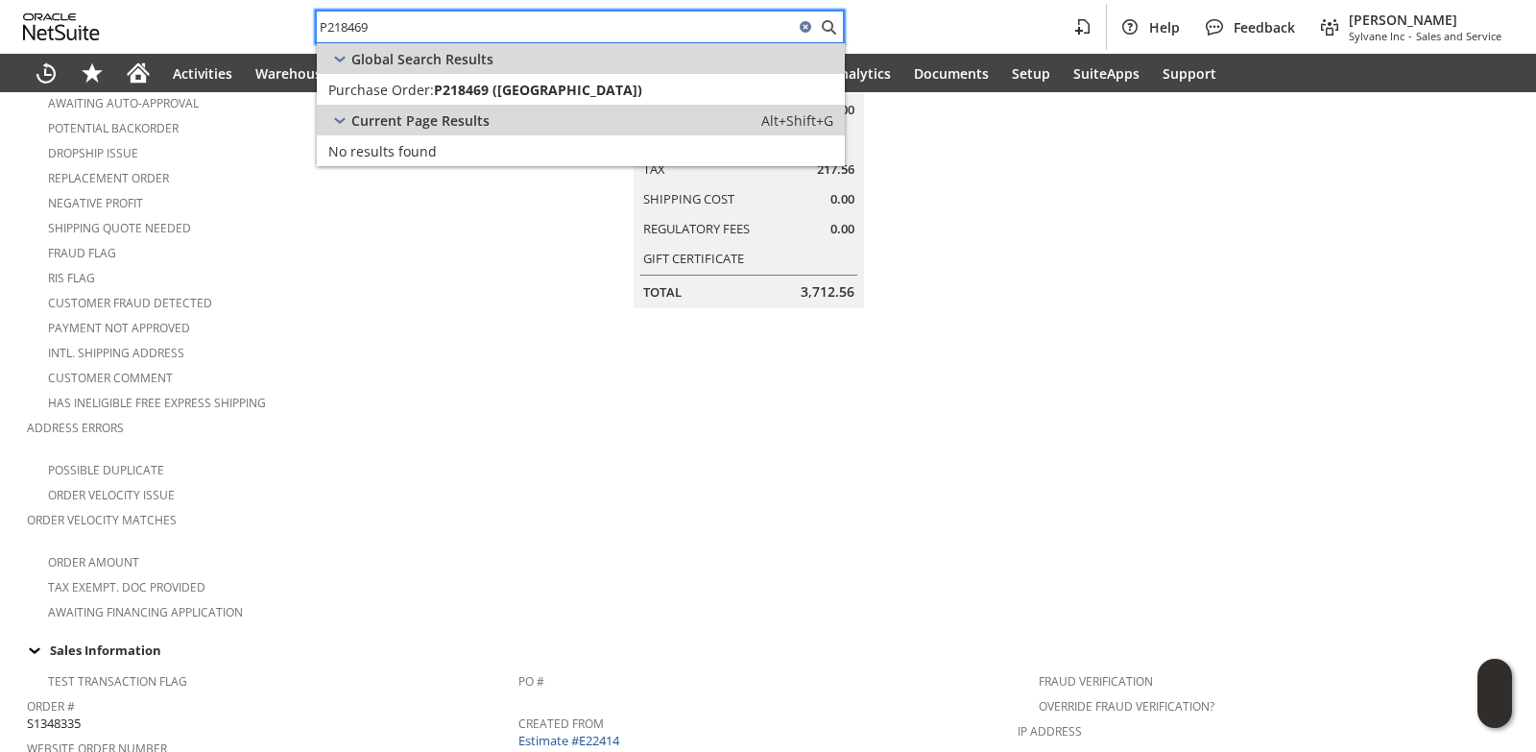
scroll to position [0, 0]
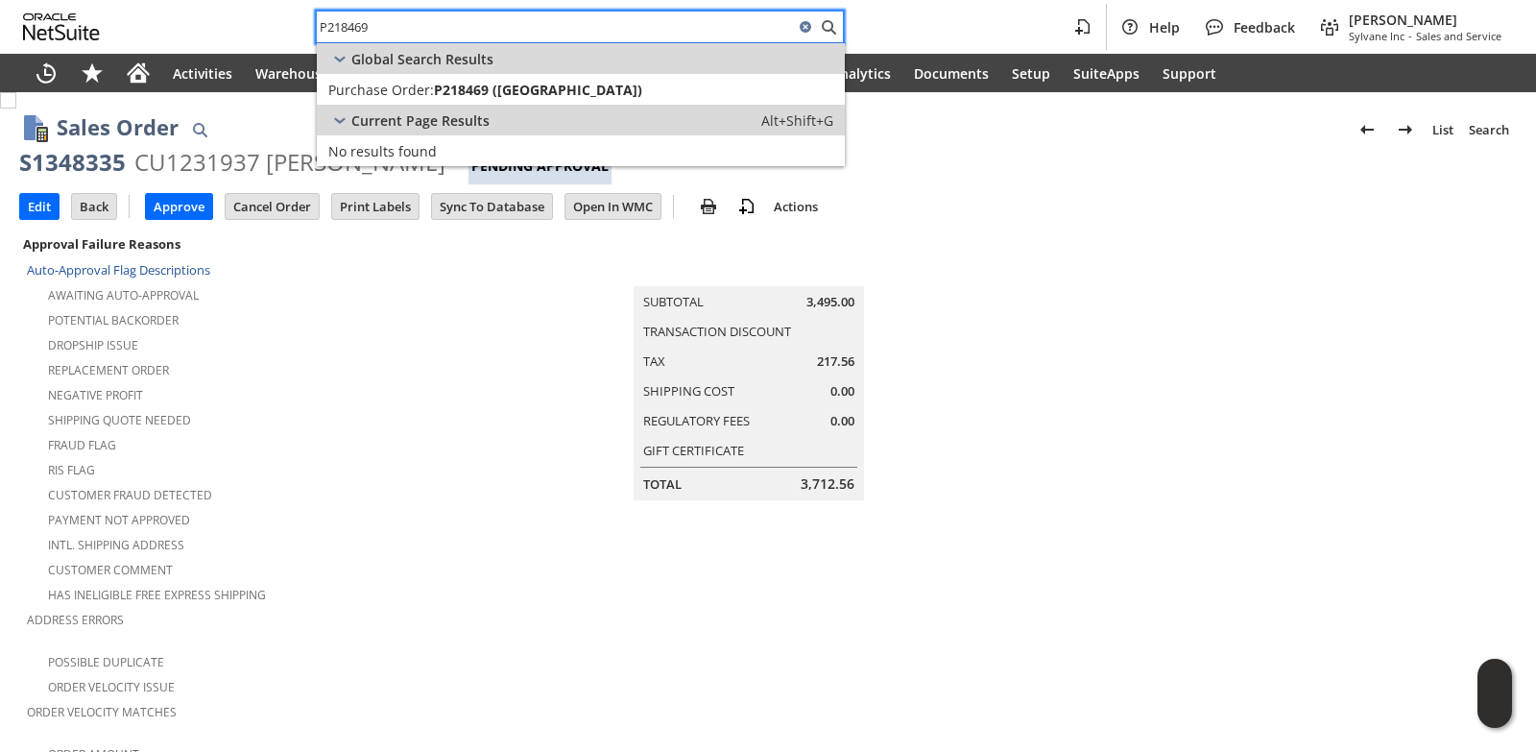
type input "P218469"
click at [443, 73] on div "Global Search Results" at bounding box center [581, 58] width 528 height 31
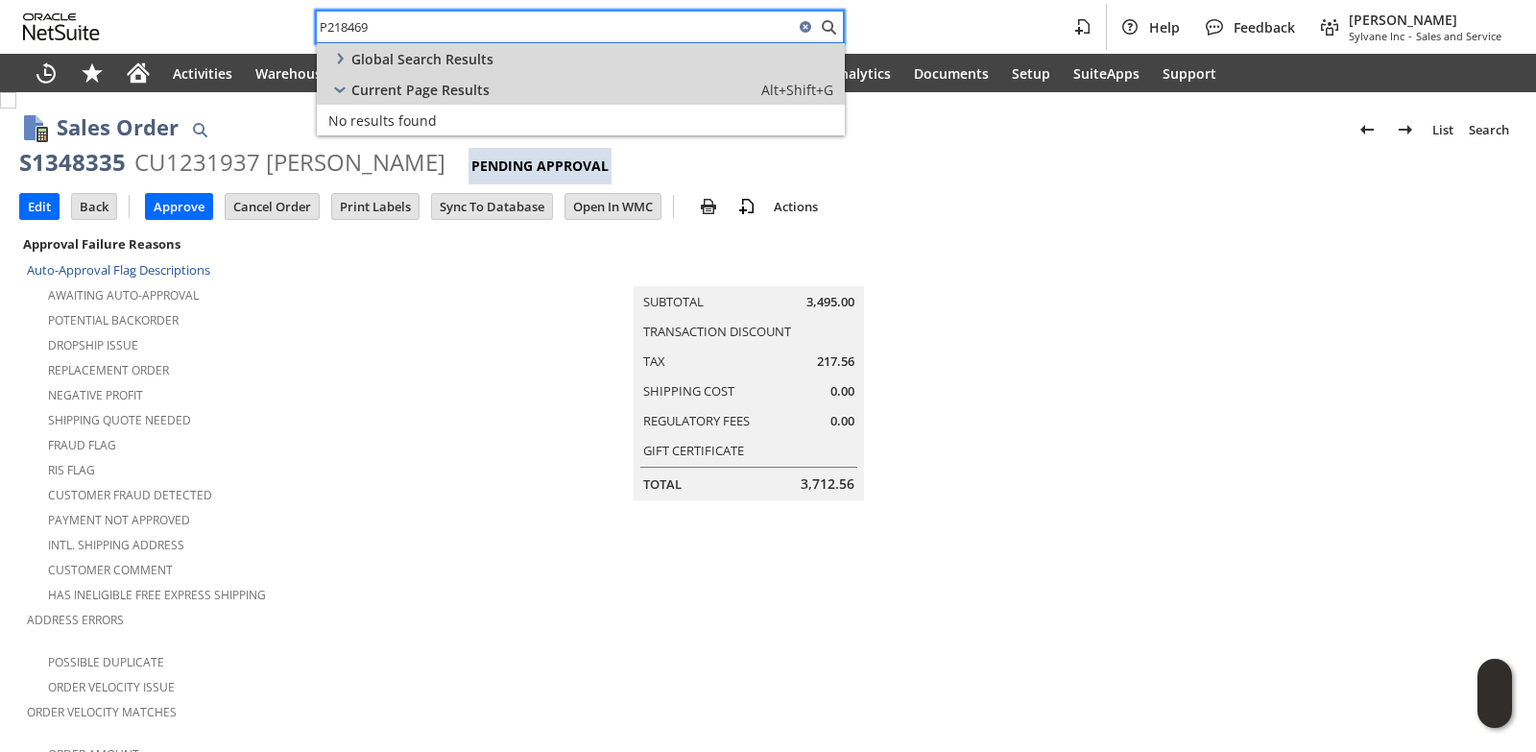
click at [395, 26] on input "P218469" at bounding box center [555, 26] width 477 height 23
click at [387, 53] on span "Global Search Results" at bounding box center [422, 59] width 142 height 18
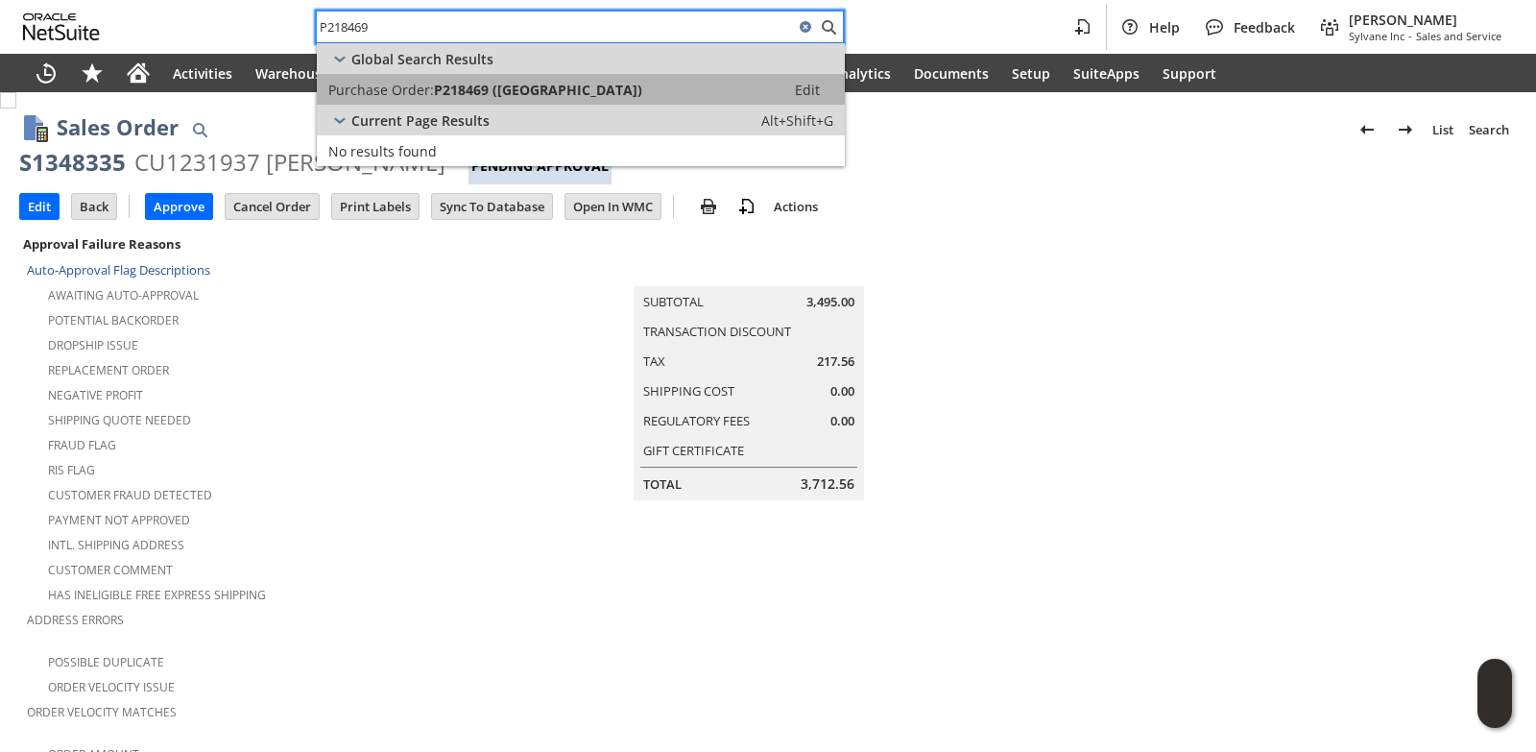
click at [404, 95] on span "Purchase Order:" at bounding box center [381, 90] width 106 height 18
